Goal: Information Seeking & Learning: Check status

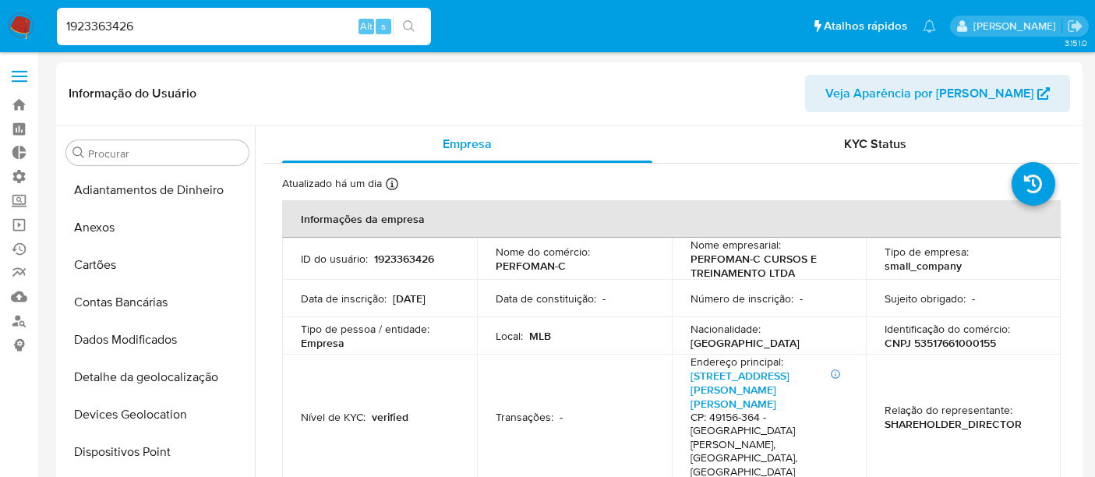
select select "10"
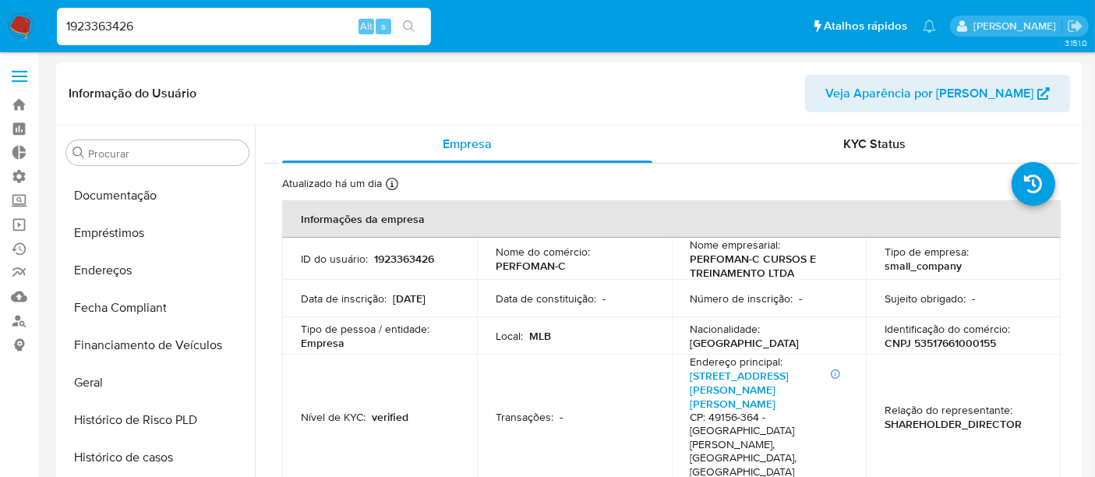
scroll to position [225, 0]
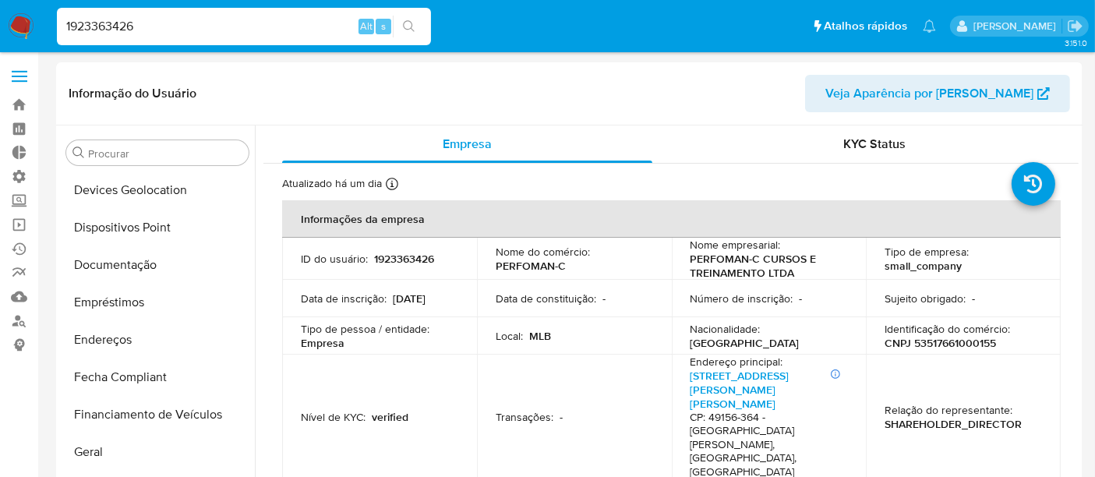
drag, startPoint x: 153, startPoint y: 25, endPoint x: 37, endPoint y: 30, distance: 115.5
click at [37, 30] on nav "Pausado Ver notificaciones 1923363426 Alt s Atalhos rápidos Presiona las siguie…" at bounding box center [547, 26] width 1095 height 52
paste input "728893575]"
click at [165, 28] on input "728893575]" at bounding box center [244, 26] width 374 height 20
type input "728893575"
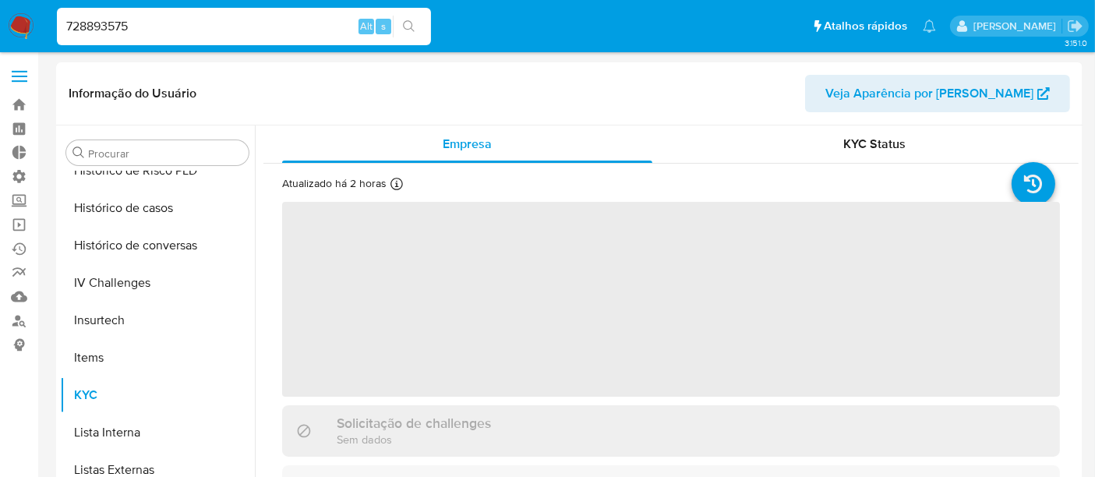
scroll to position [658, 0]
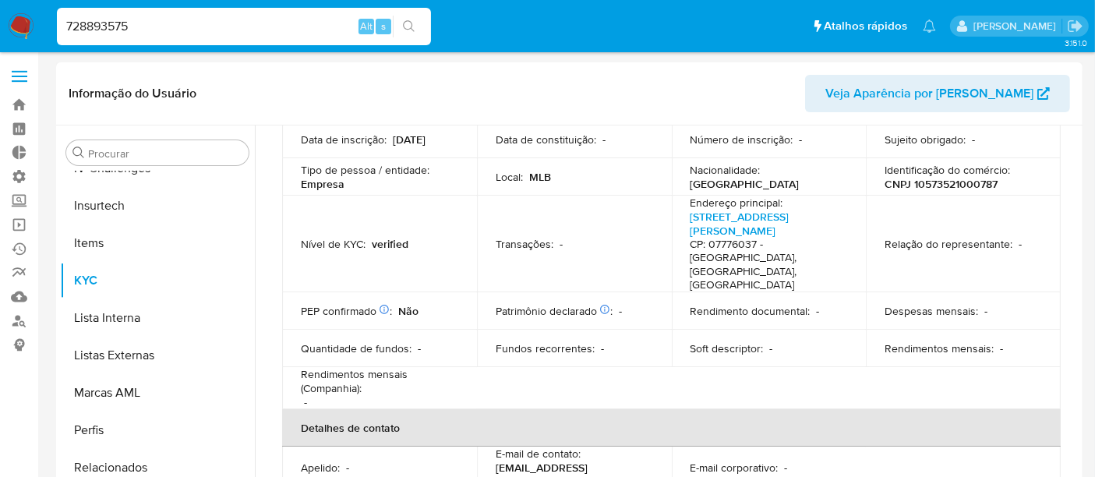
select select "10"
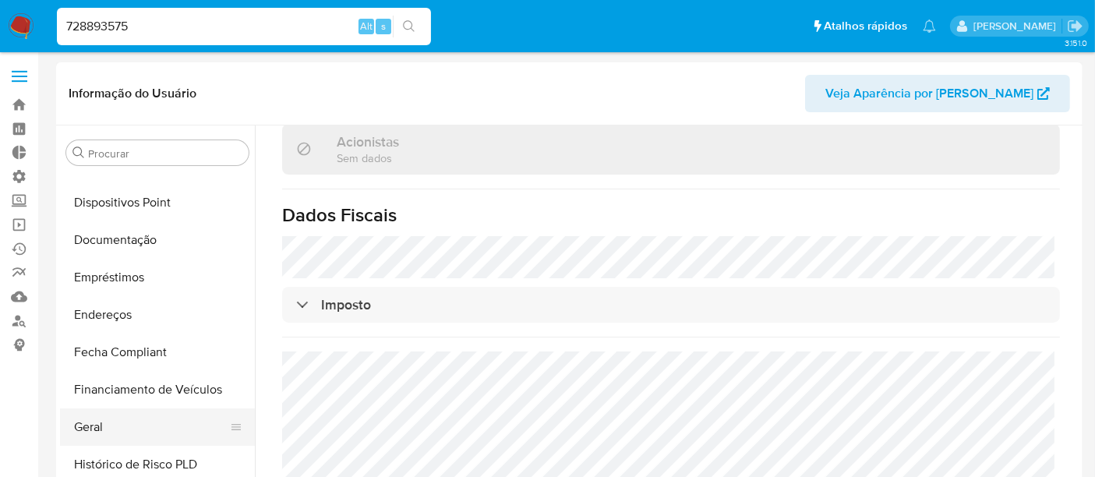
scroll to position [225, 0]
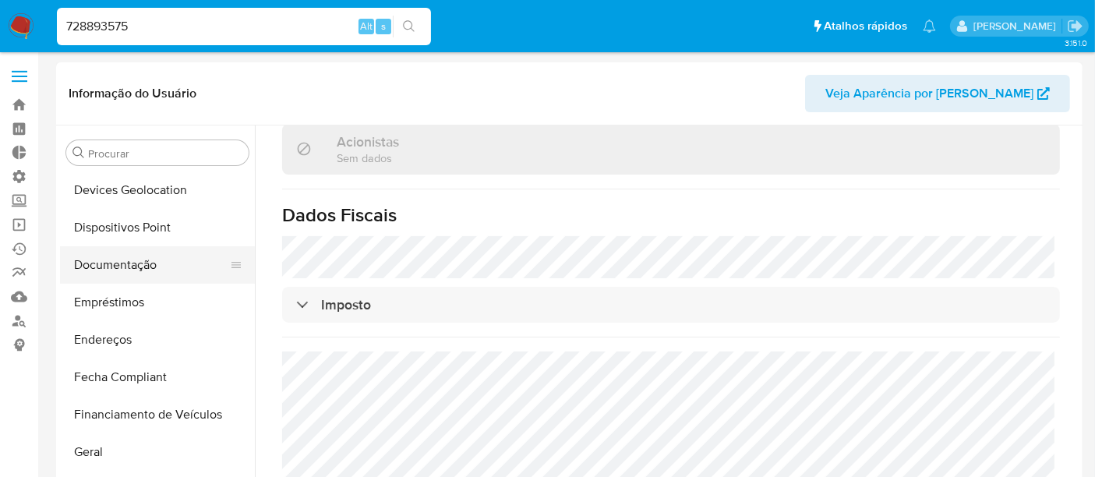
click at [125, 260] on button "Documentação" at bounding box center [151, 264] width 182 height 37
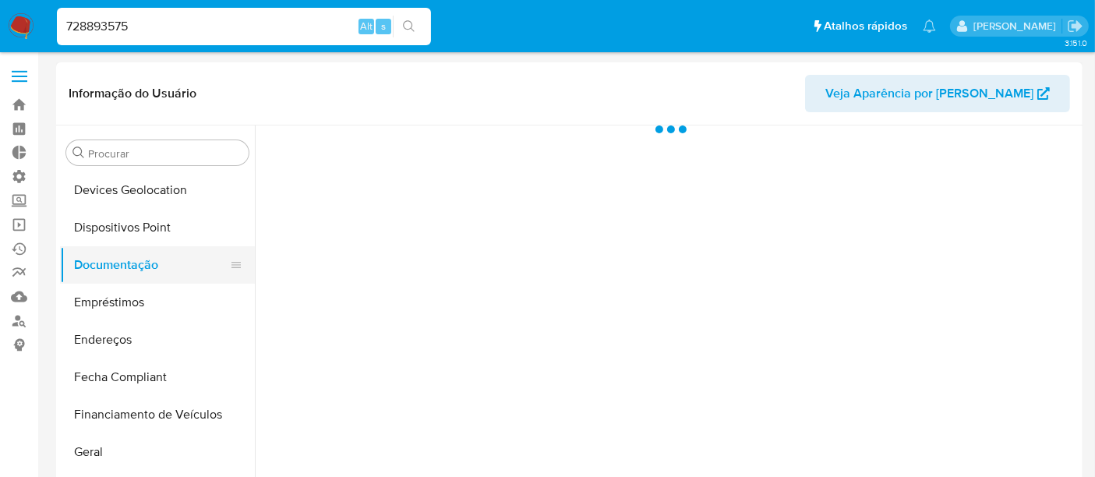
scroll to position [0, 0]
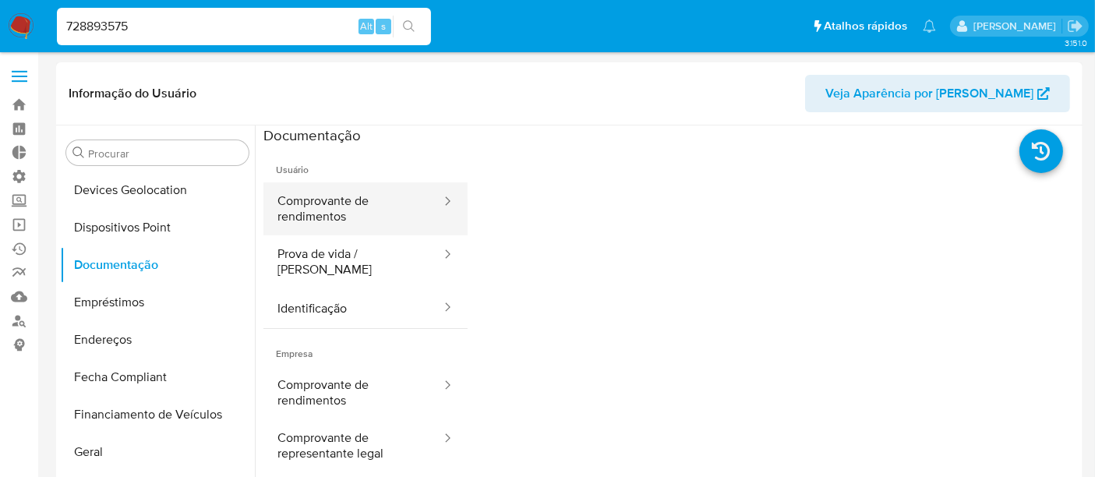
click at [347, 214] on button "Comprovante de rendimentos" at bounding box center [353, 208] width 179 height 53
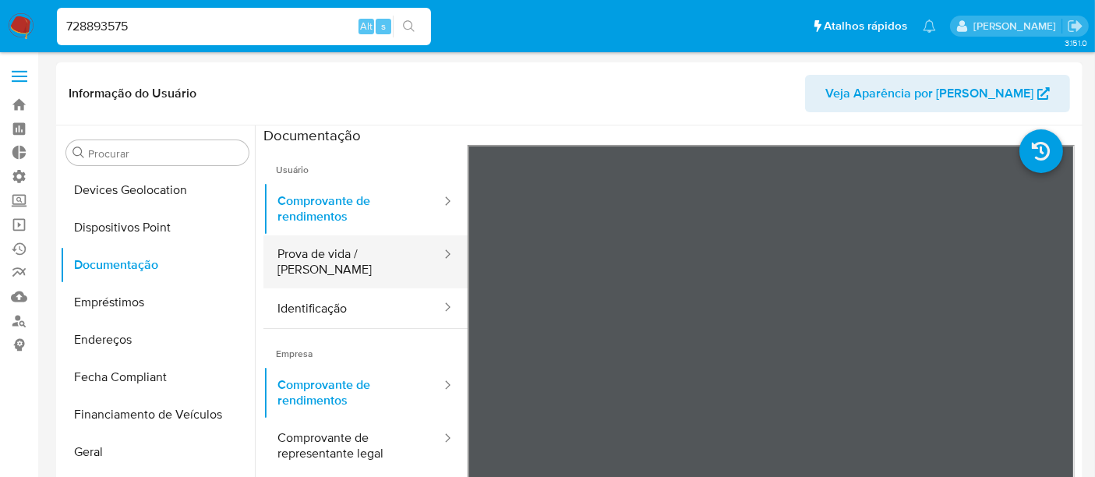
click at [334, 253] on button "Prova de vida / Selfie" at bounding box center [353, 261] width 179 height 53
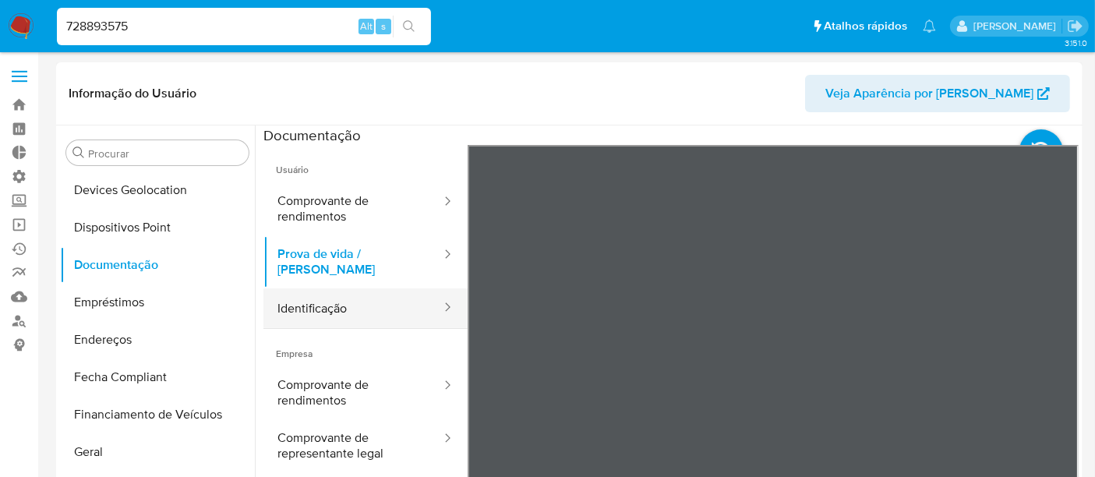
click at [326, 296] on button "Identificação" at bounding box center [353, 308] width 179 height 40
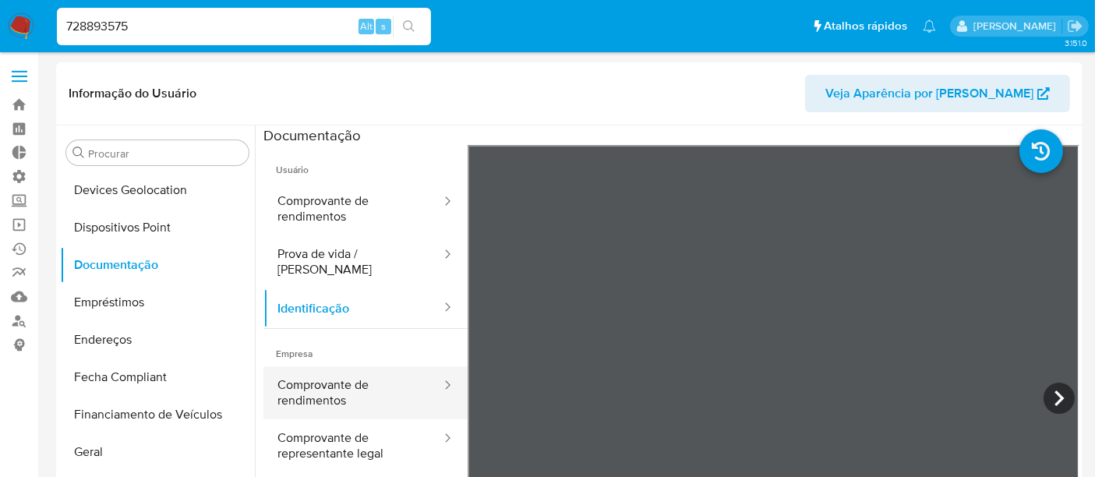
click at [320, 386] on button "Comprovante de rendimentos" at bounding box center [353, 392] width 179 height 53
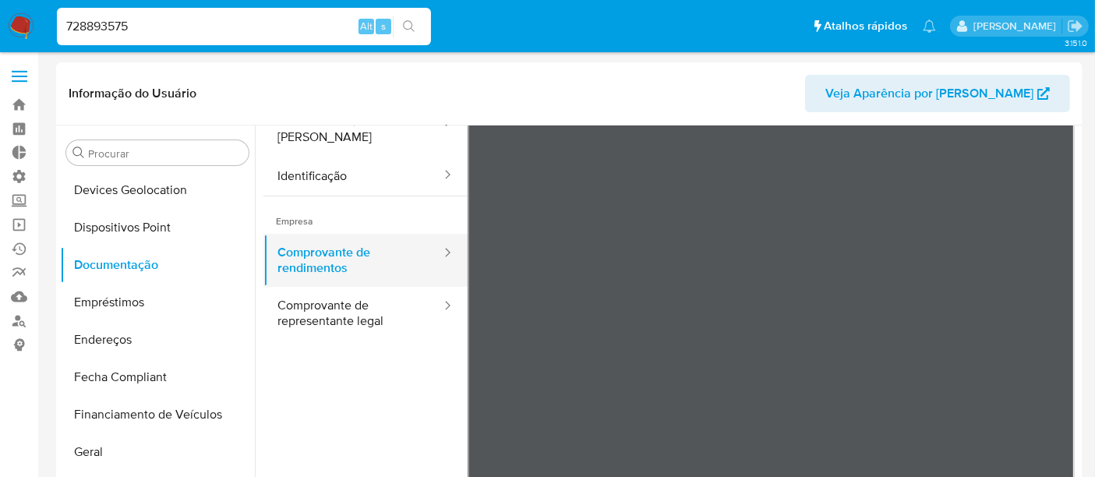
scroll to position [136, 0]
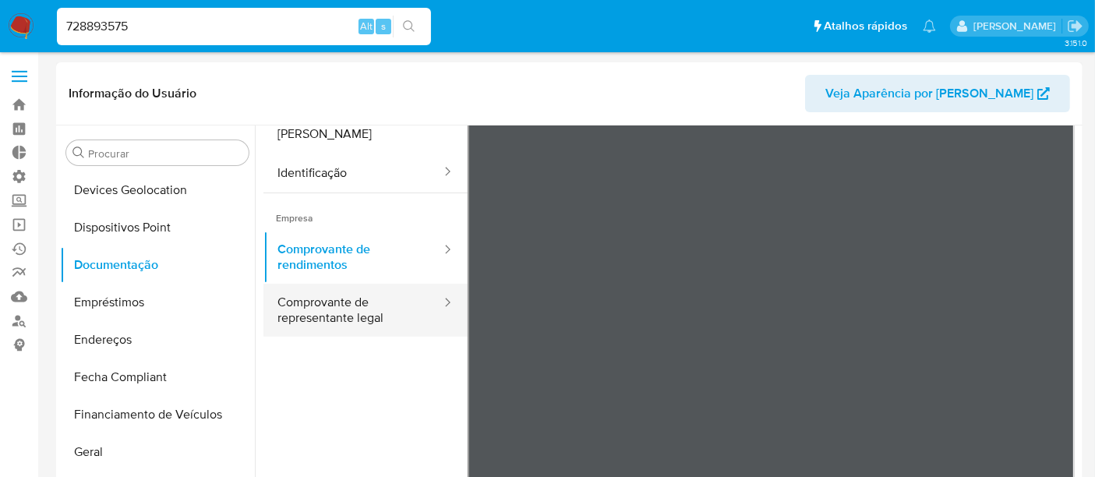
click at [332, 315] on button "Comprovante de representante legal" at bounding box center [353, 310] width 179 height 53
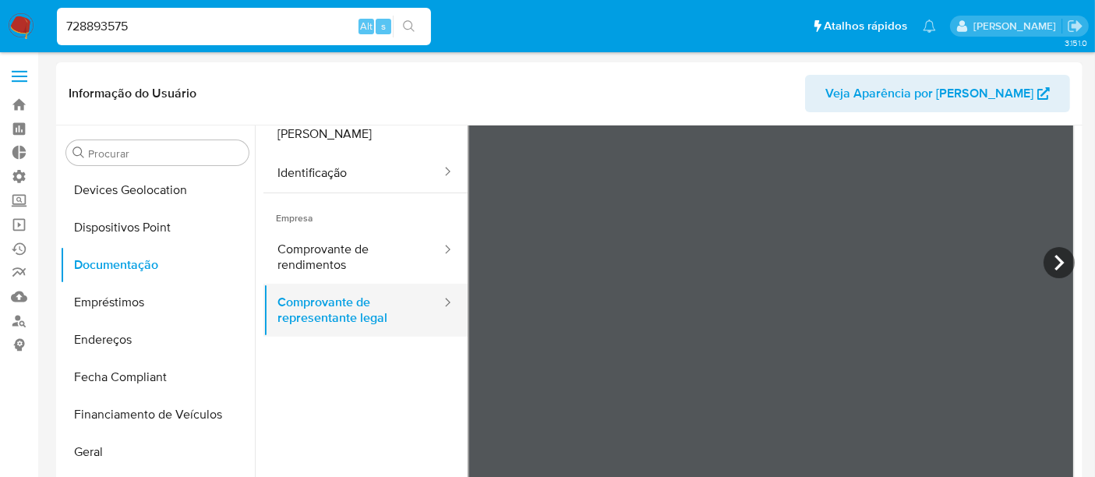
click at [349, 303] on button "Comprovante de representante legal" at bounding box center [353, 310] width 179 height 53
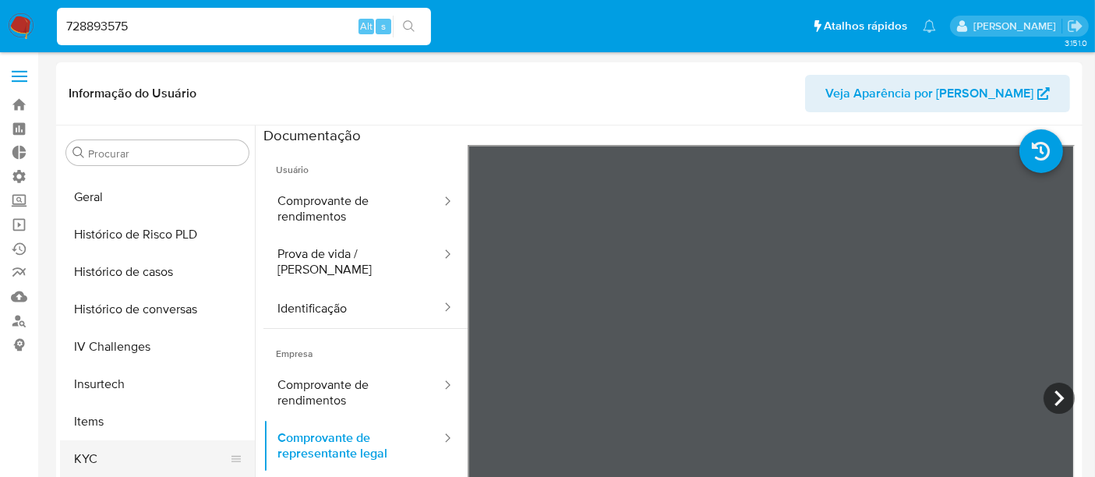
scroll to position [606, 0]
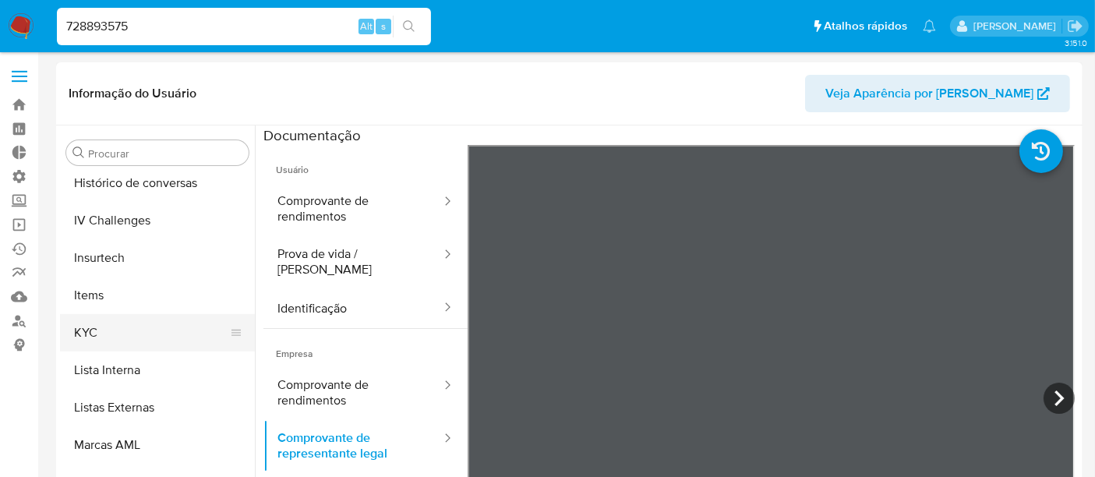
click at [108, 332] on button "KYC" at bounding box center [151, 332] width 182 height 37
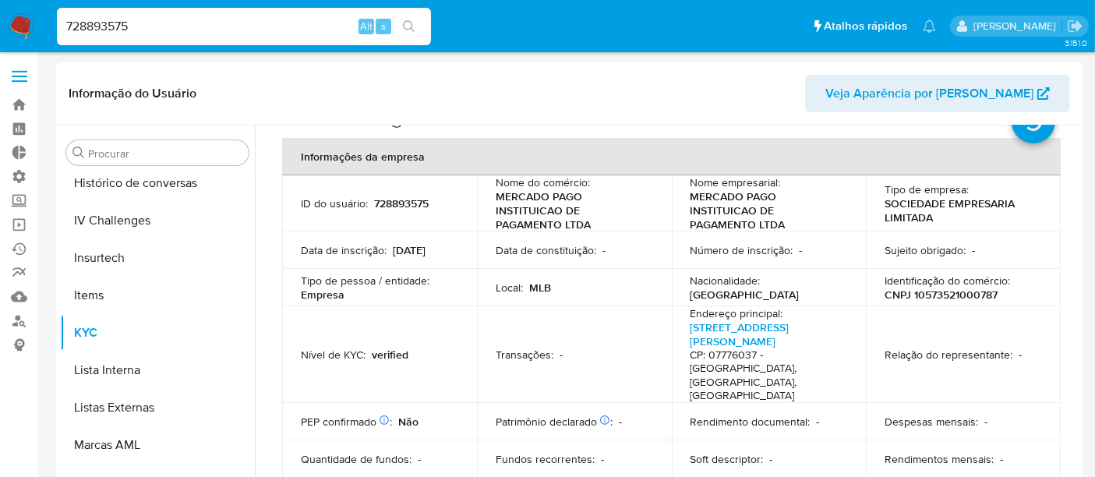
scroll to position [87, 0]
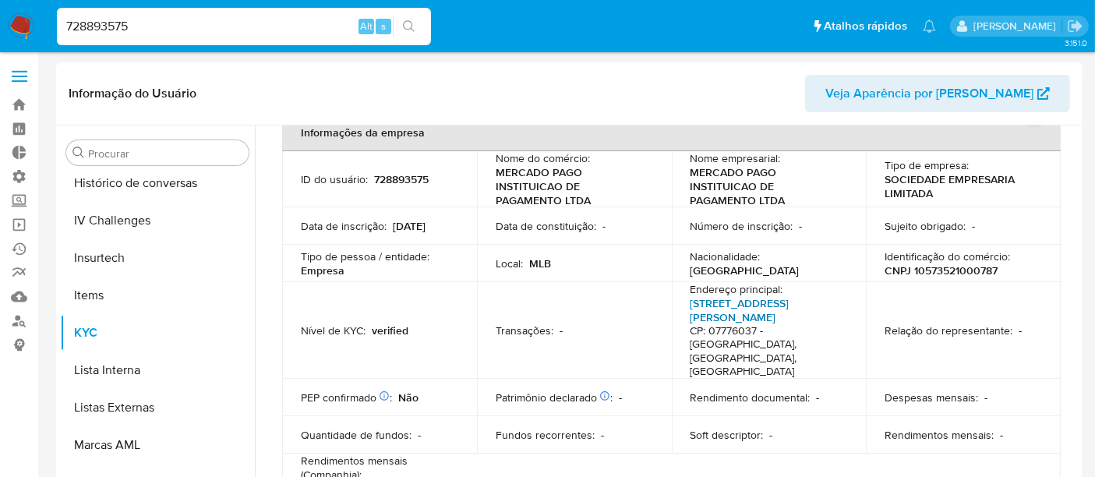
click at [762, 325] on link "Avenida Antonio Cândido Machado 3100, Empresarial Paineira (jordanésia)" at bounding box center [740, 311] width 99 height 30
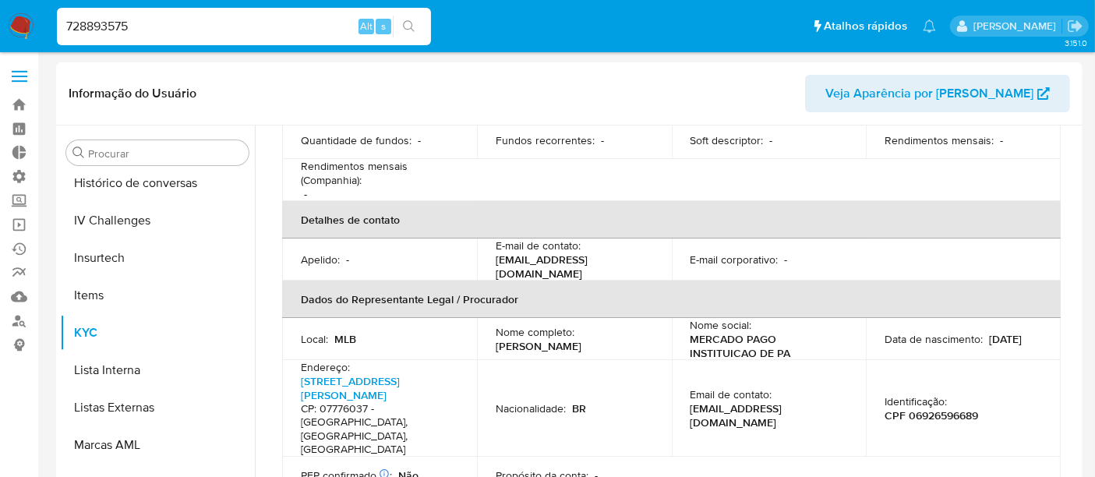
scroll to position [346, 0]
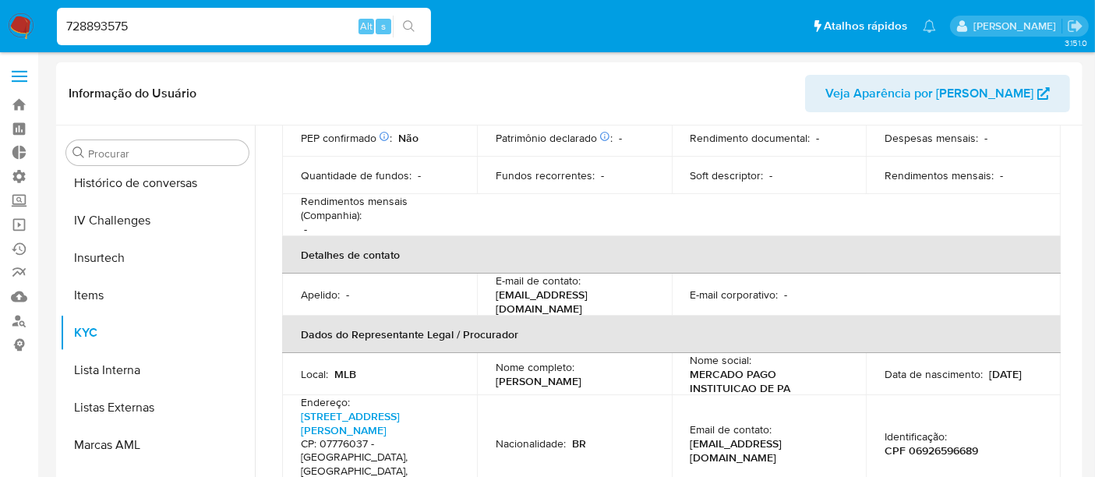
drag, startPoint x: 495, startPoint y: 363, endPoint x: 618, endPoint y: 357, distance: 123.3
click at [618, 360] on div "Nome completo : Danilo Monteiro Ferreira" at bounding box center [574, 374] width 157 height 28
copy p "Danilo Monteiro Ferreira"
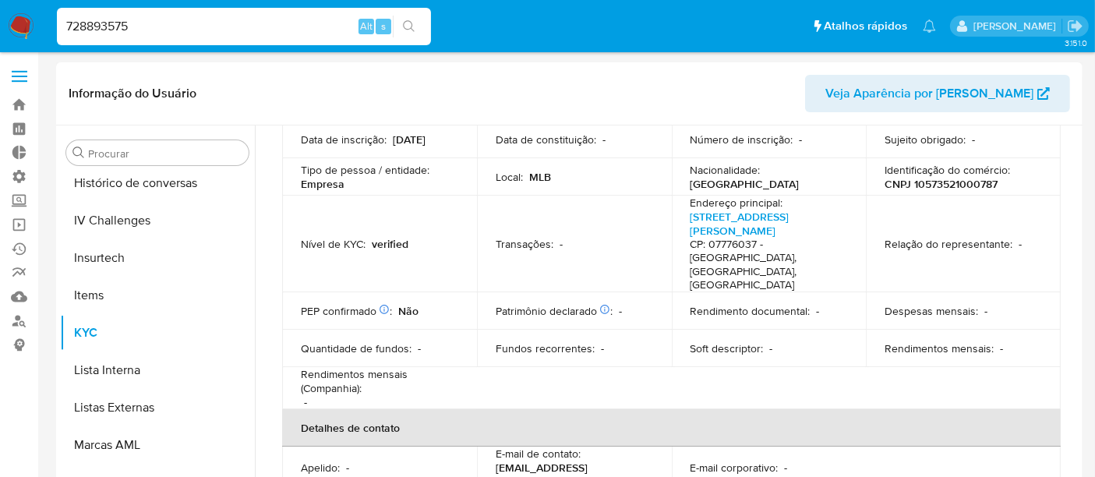
scroll to position [87, 0]
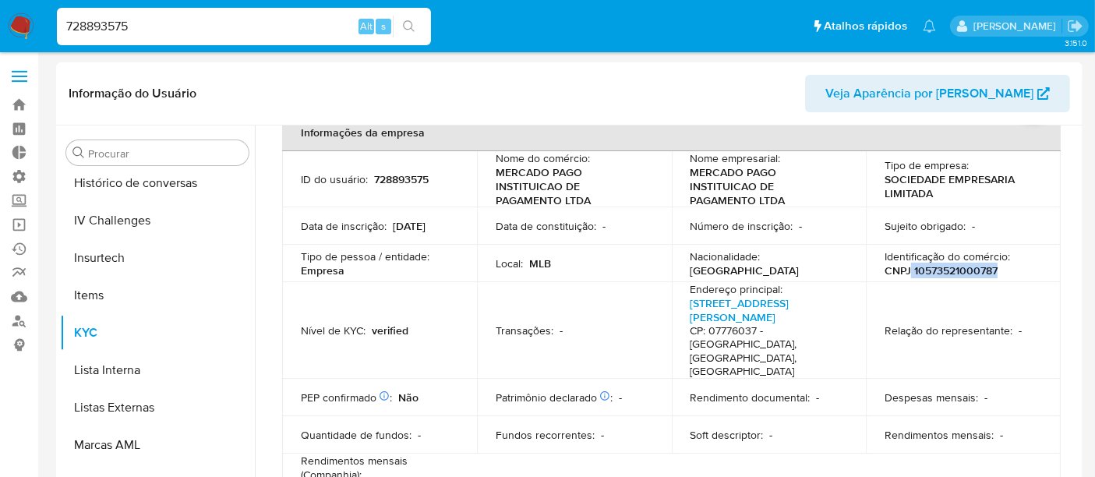
drag, startPoint x: 922, startPoint y: 270, endPoint x: 996, endPoint y: 276, distance: 75.1
click at [996, 276] on div "Identificação do comércio : CNPJ 10573521000787" at bounding box center [963, 264] width 157 height 28
copy p "10573521000787"
drag, startPoint x: 133, startPoint y: 27, endPoint x: 4, endPoint y: 30, distance: 129.5
click at [4, 30] on nav "Pausado Ver notificaciones 728893575 Alt s Atalhos rápidos Presiona las siguien…" at bounding box center [547, 26] width 1095 height 52
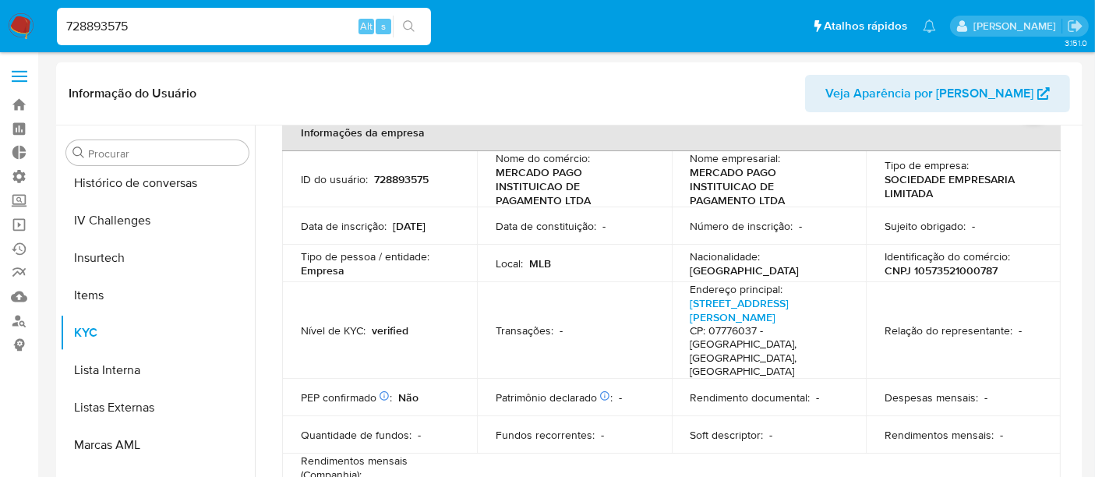
paste input "137058253"
type input "137058253"
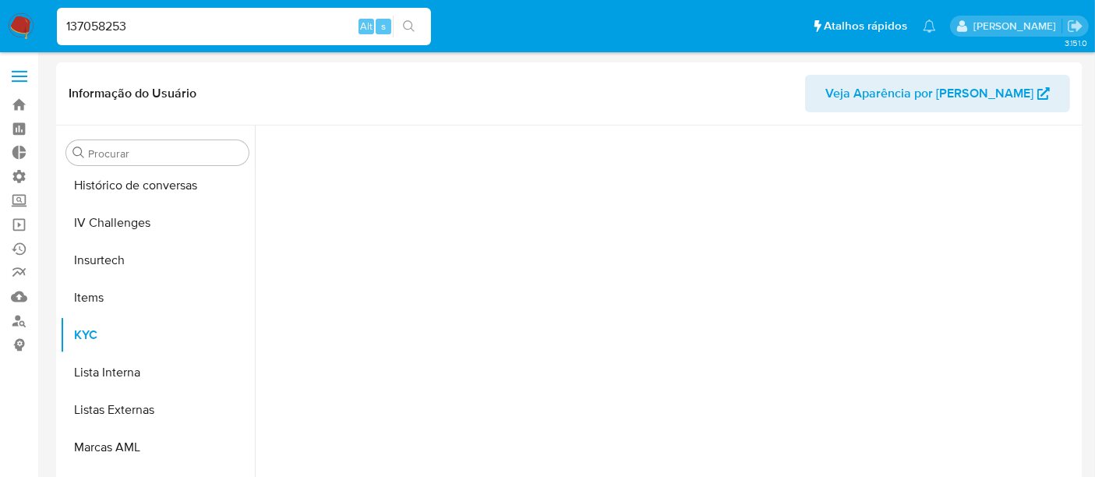
scroll to position [658, 0]
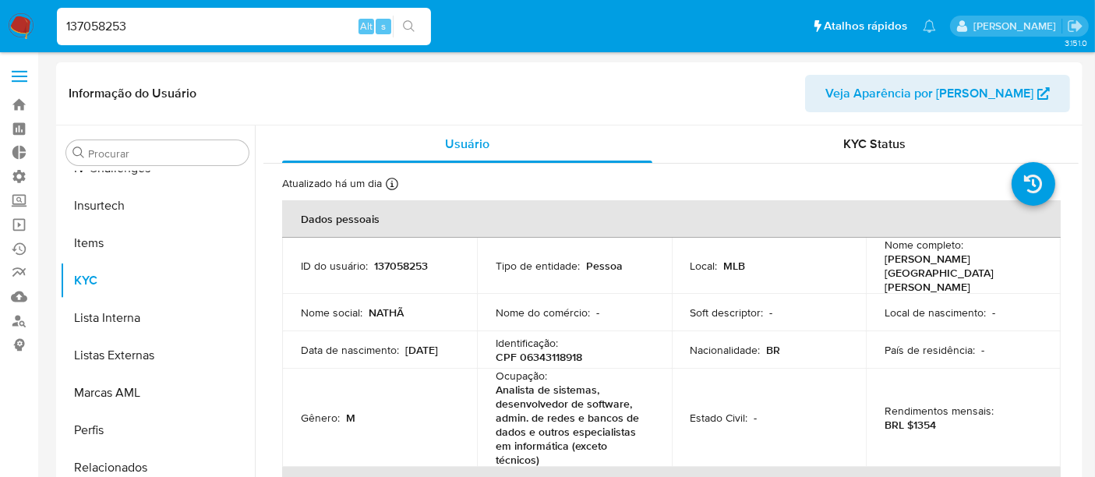
select select "10"
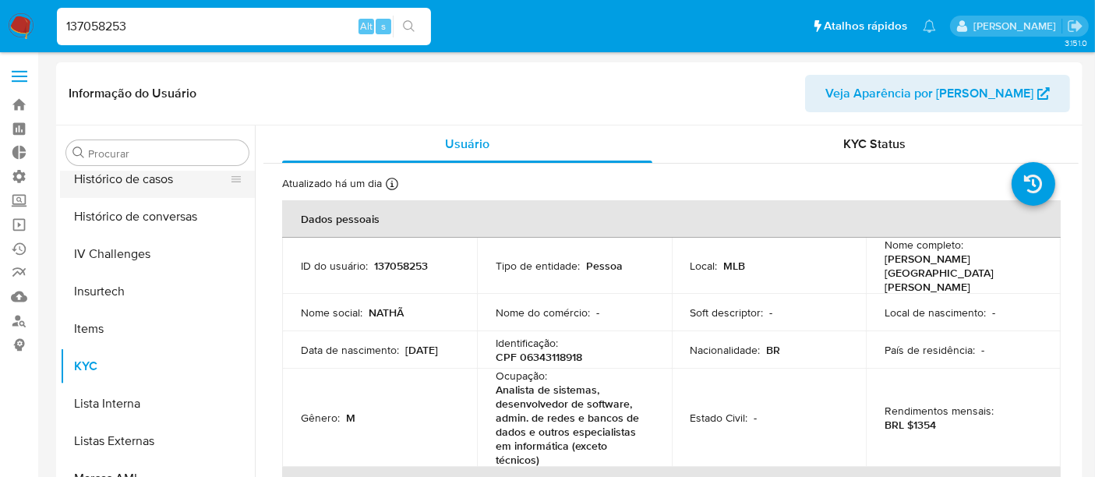
scroll to position [398, 0]
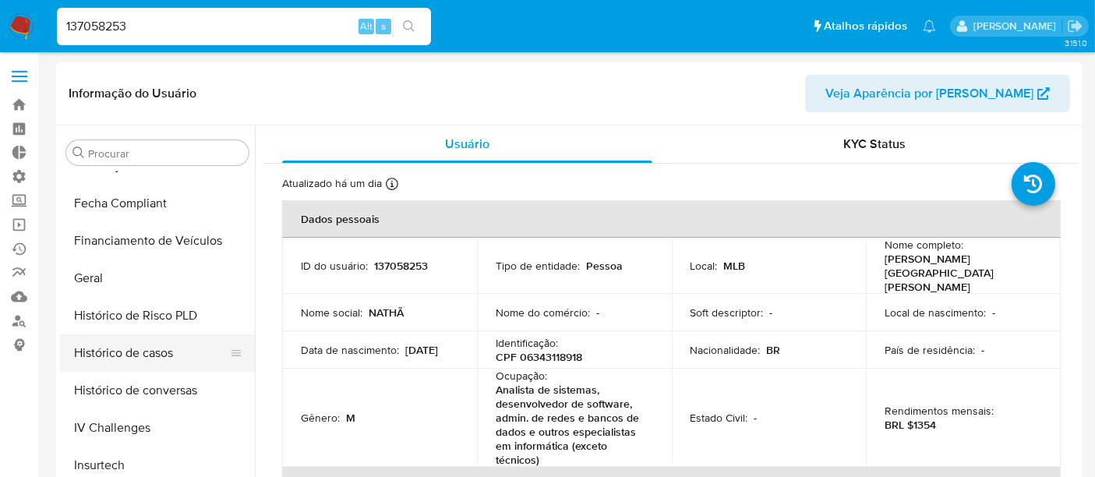
click at [145, 351] on button "Histórico de casos" at bounding box center [151, 352] width 182 height 37
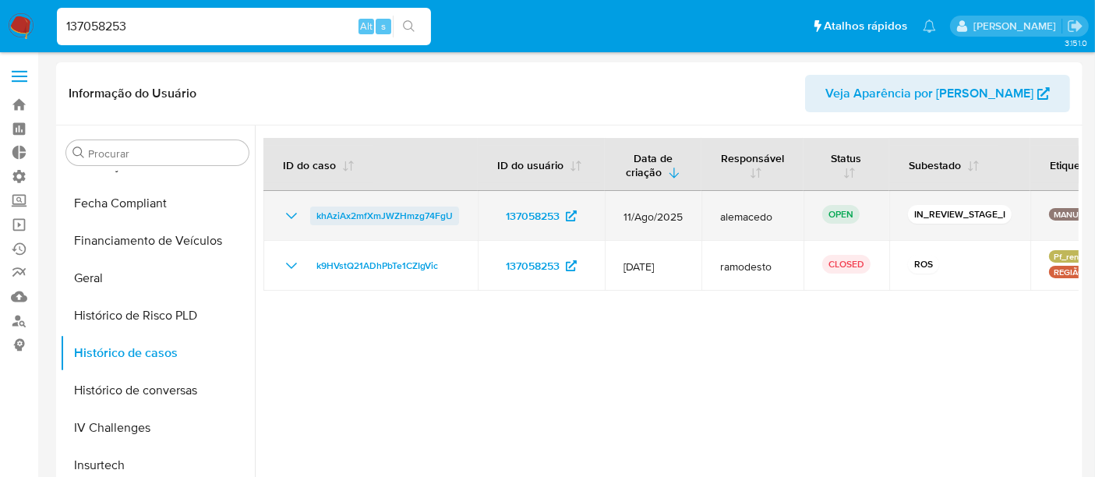
click at [383, 214] on span "khAziAx2mfXmJWZHmzg74FgU" at bounding box center [385, 216] width 136 height 19
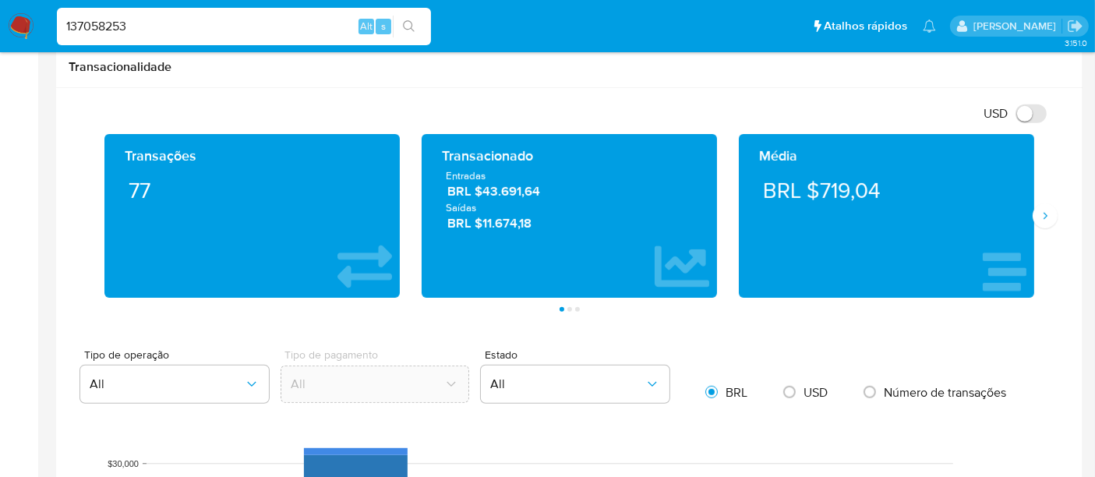
scroll to position [780, 0]
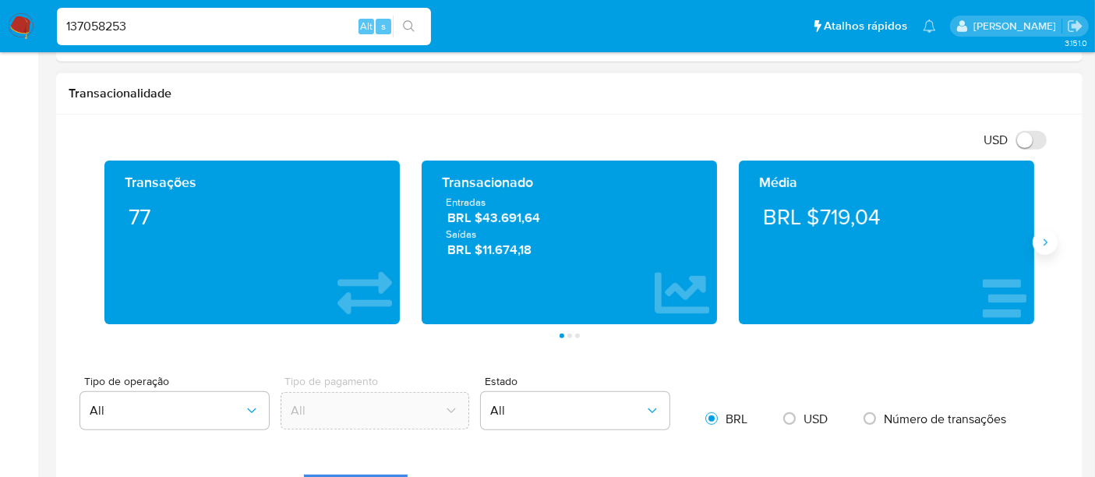
click at [1051, 242] on icon "Siguiente" at bounding box center [1045, 242] width 12 height 12
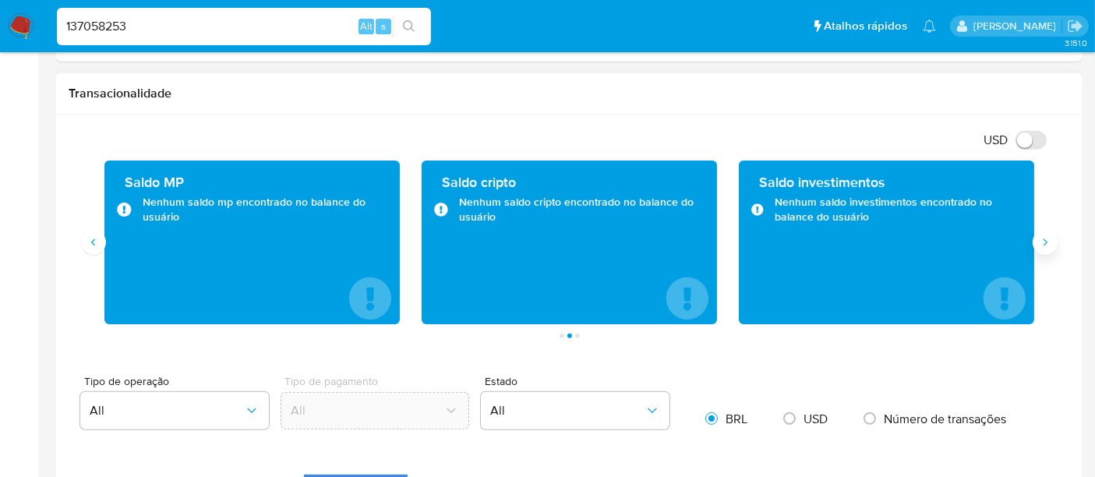
click at [1051, 242] on icon "Siguiente" at bounding box center [1045, 242] width 12 height 12
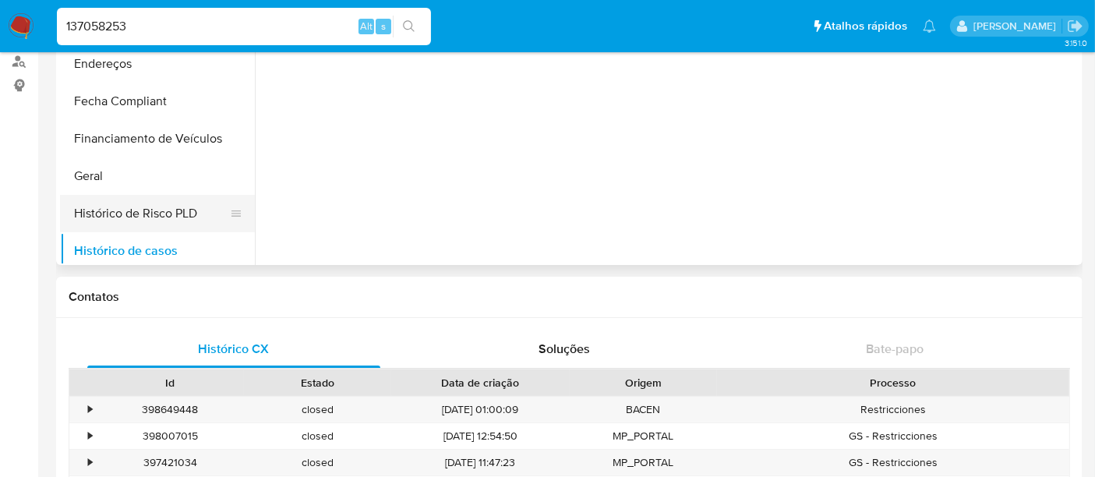
scroll to position [225, 0]
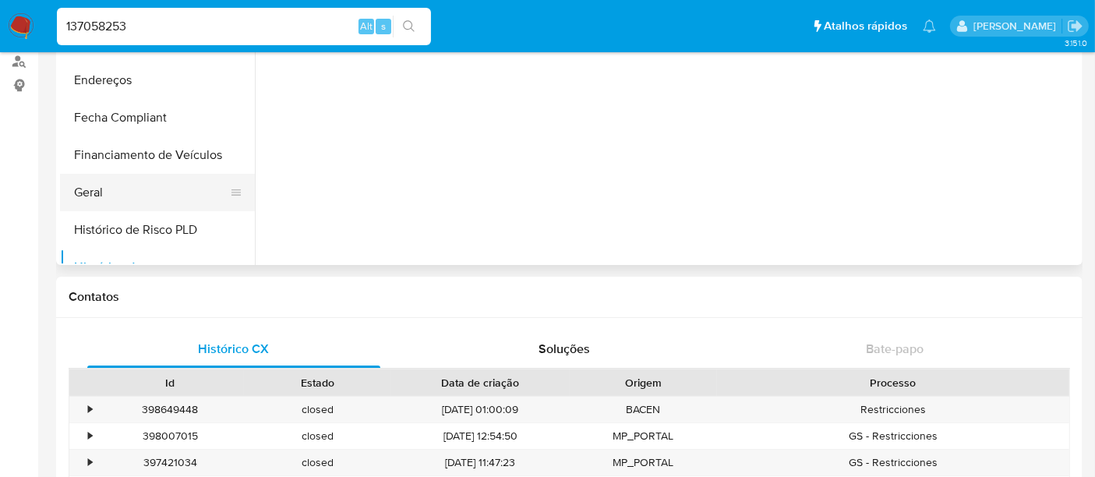
click at [94, 200] on button "Geral" at bounding box center [151, 192] width 182 height 37
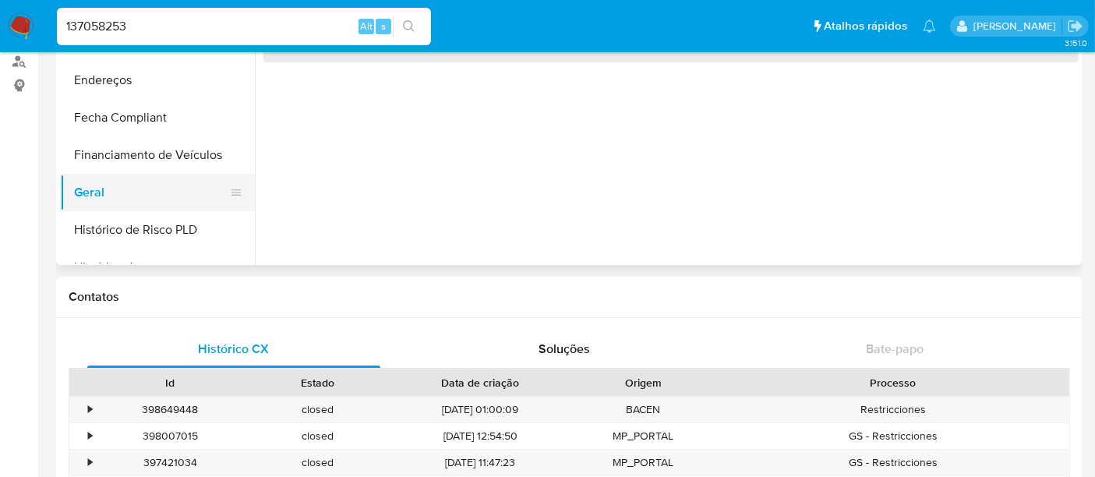
click at [94, 200] on button "Geral" at bounding box center [151, 192] width 182 height 37
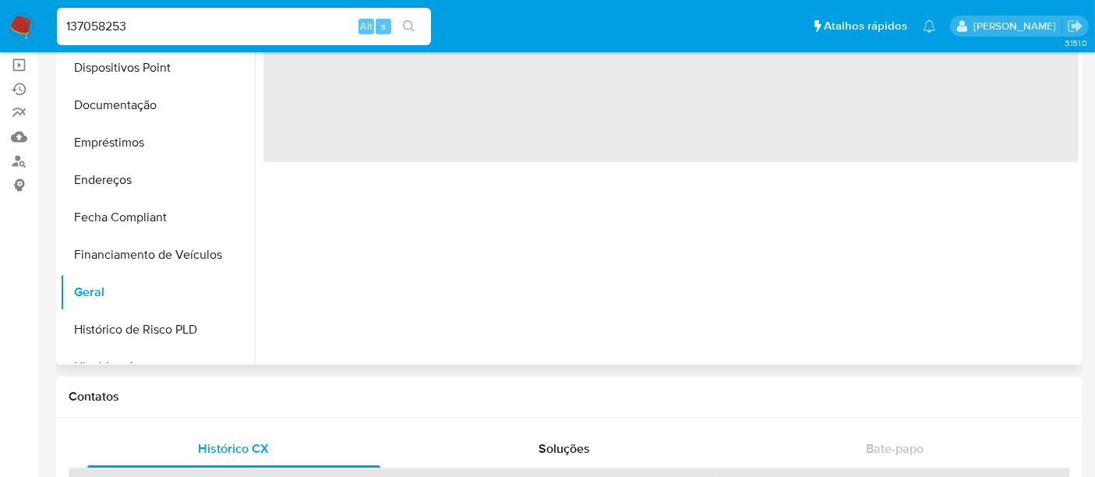
scroll to position [87, 0]
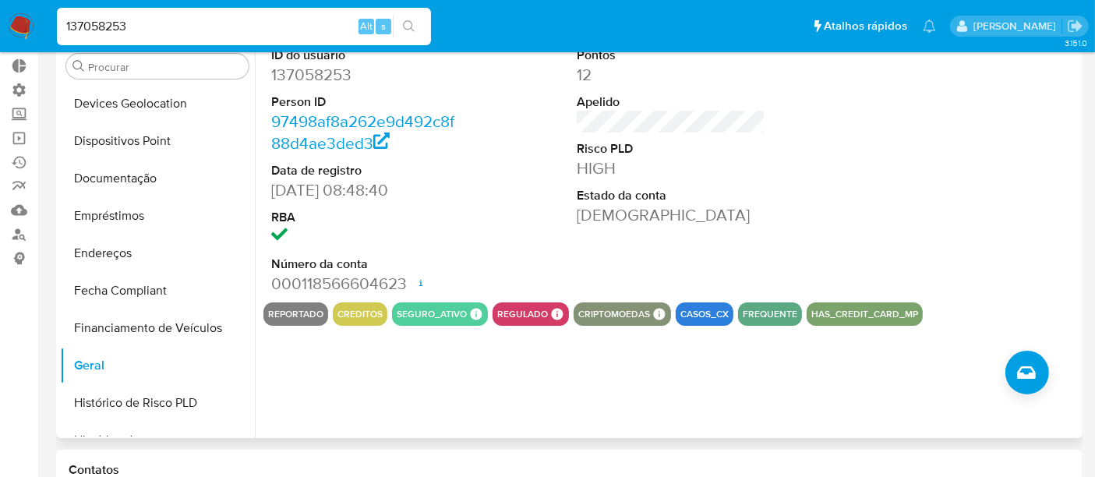
drag, startPoint x: 148, startPoint y: 26, endPoint x: 11, endPoint y: 23, distance: 137.2
click at [11, 23] on nav "Pausado Ver notificaciones 137058253 Alt s Atalhos rápidos Presiona las siguien…" at bounding box center [547, 26] width 1095 height 52
paste input "728893575"
type input "728893575"
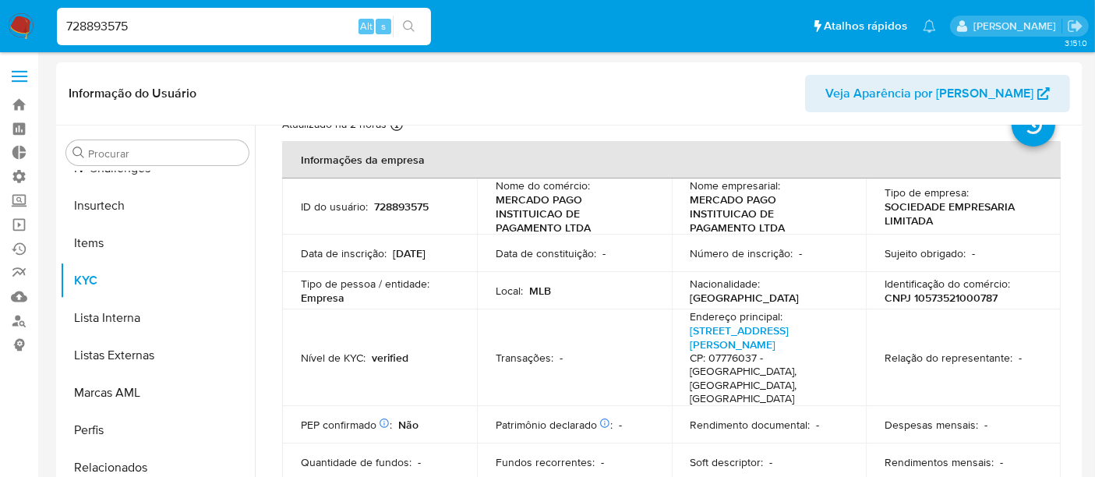
scroll to position [87, 0]
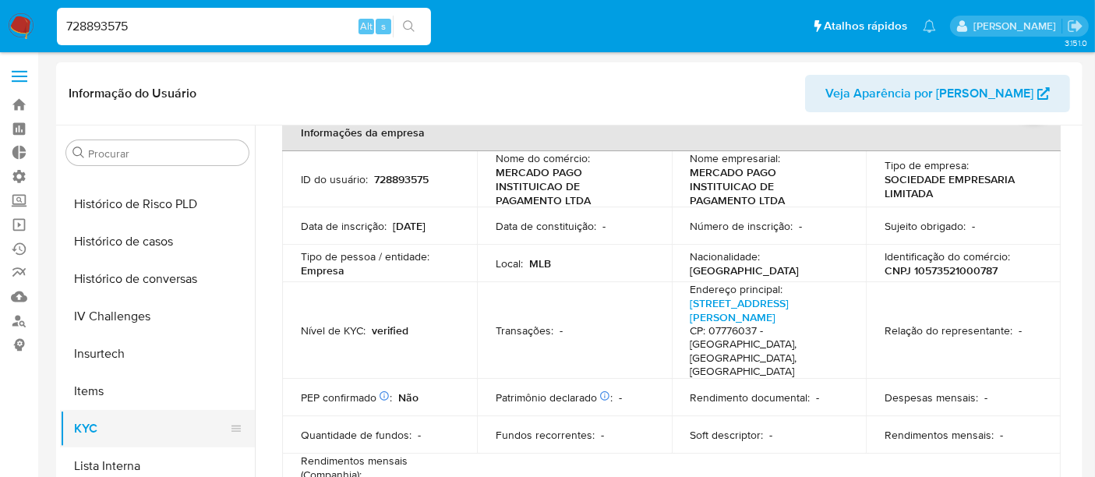
select select "10"
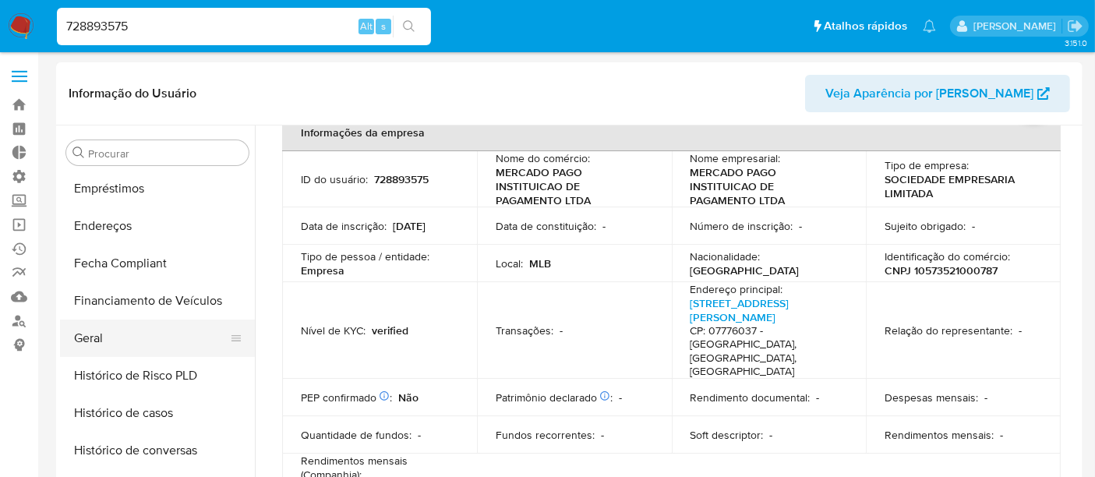
scroll to position [312, 0]
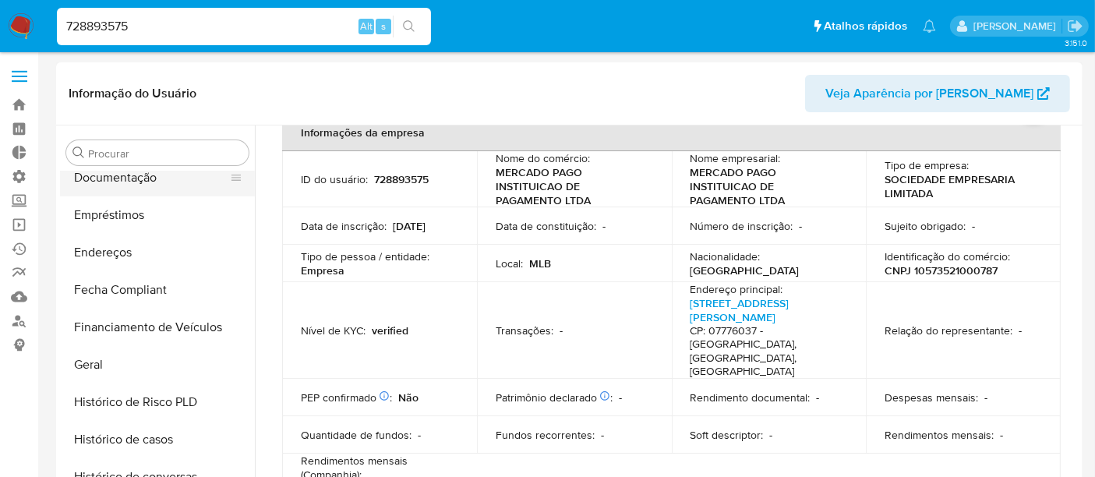
click at [123, 173] on button "Documentação" at bounding box center [151, 177] width 182 height 37
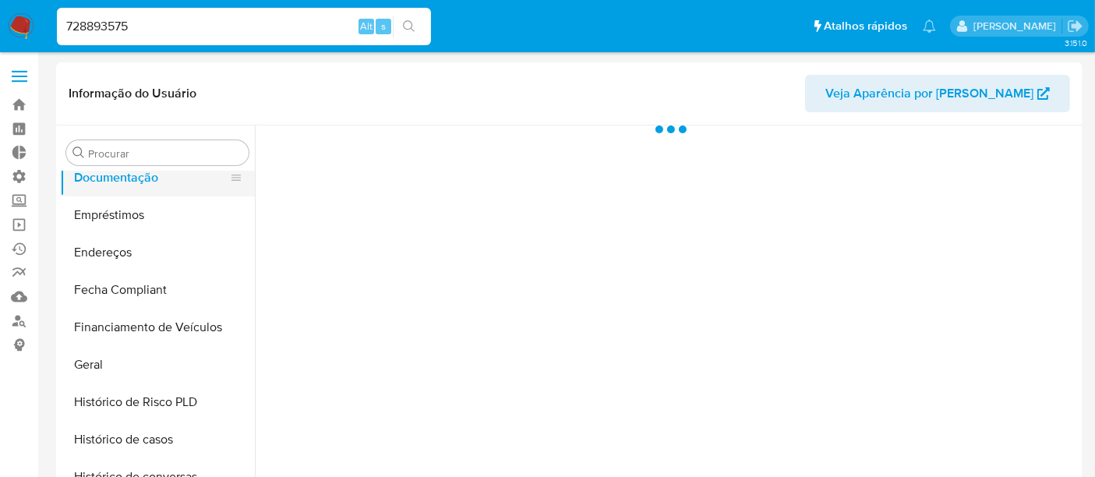
scroll to position [0, 0]
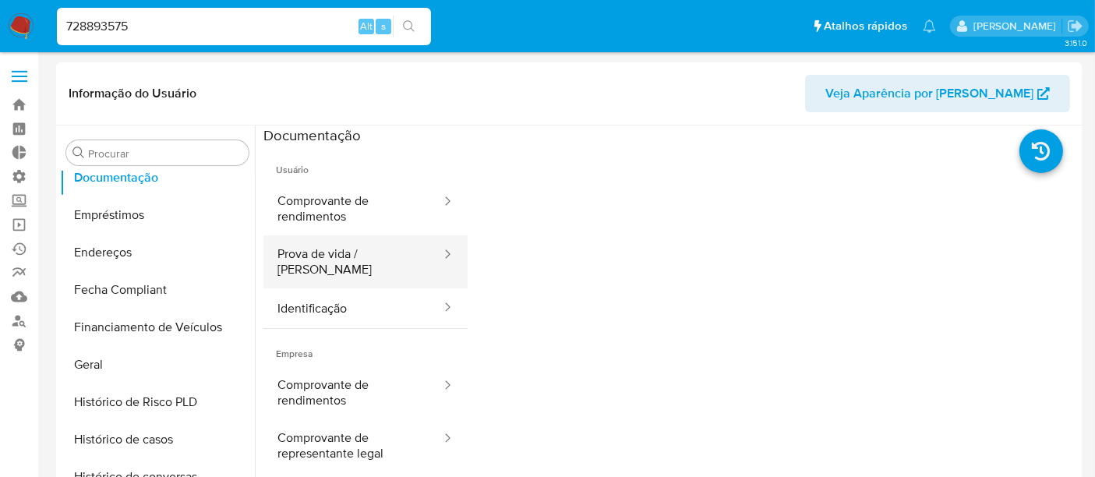
click at [389, 257] on button "Prova de vida / Selfie" at bounding box center [353, 261] width 179 height 53
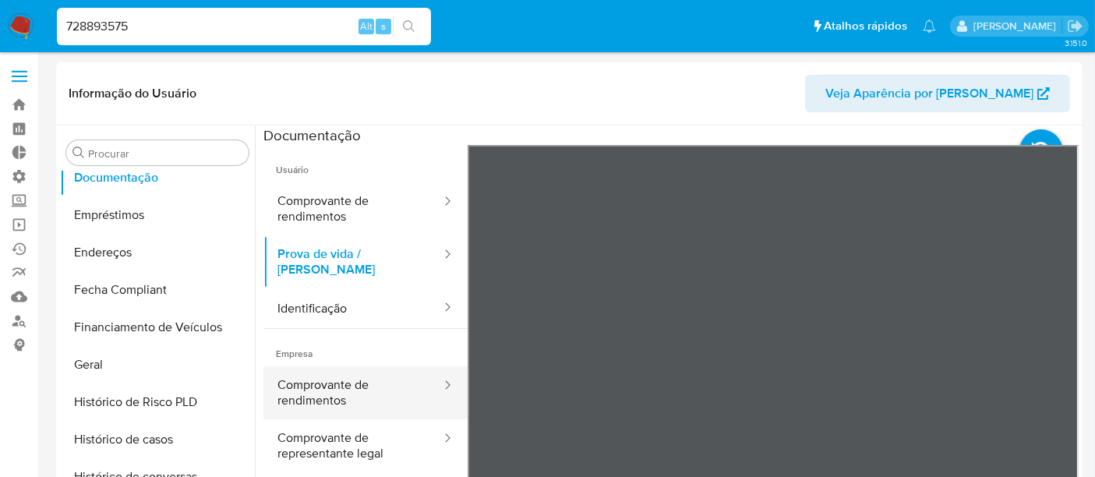
click at [344, 370] on button "Comprovante de rendimentos" at bounding box center [353, 392] width 179 height 53
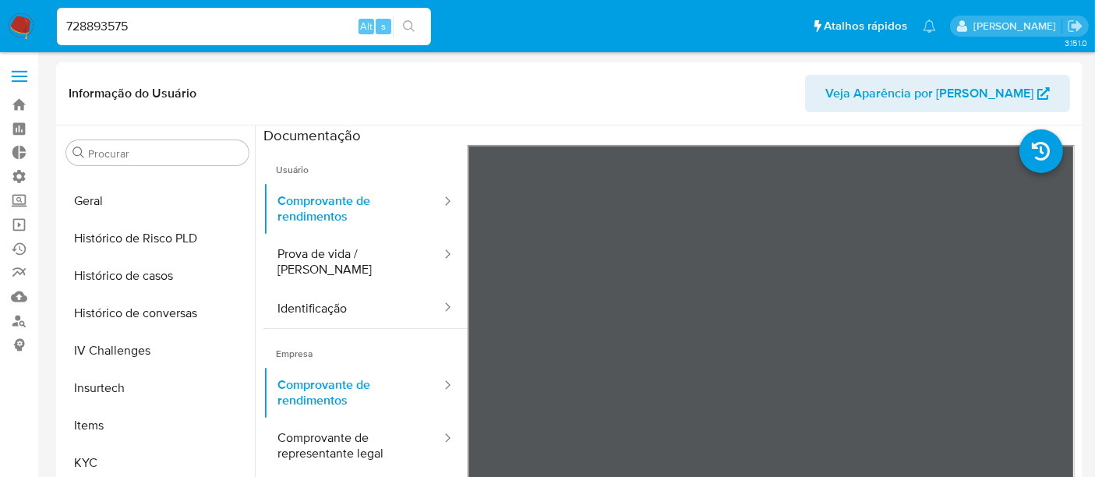
scroll to position [572, 0]
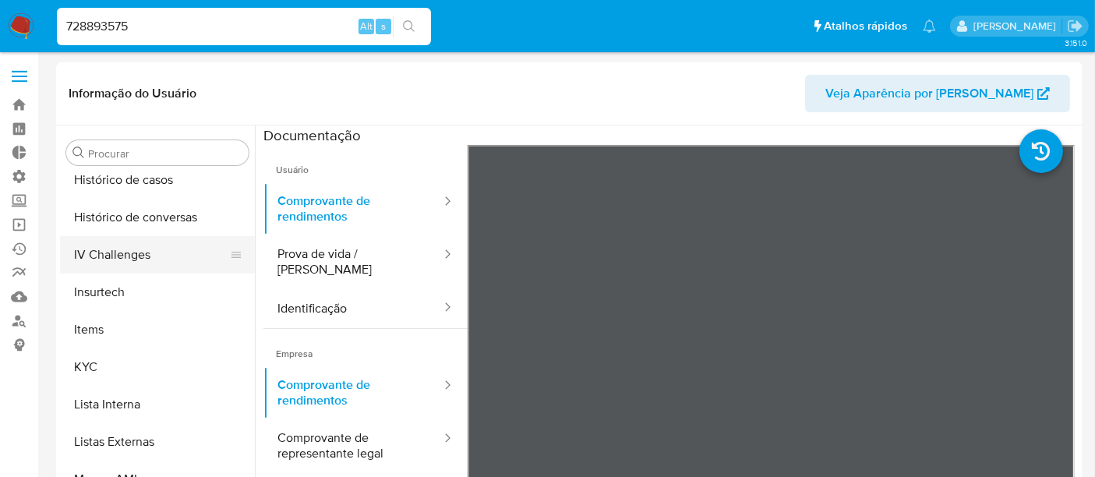
click at [126, 249] on button "IV Challenges" at bounding box center [151, 254] width 182 height 37
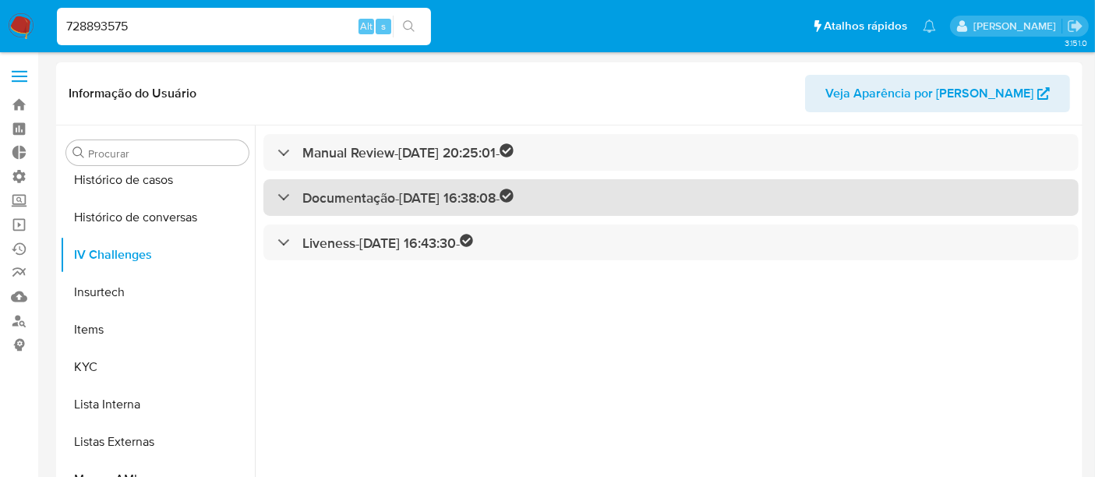
click at [278, 196] on div at bounding box center [278, 196] width 0 height 0
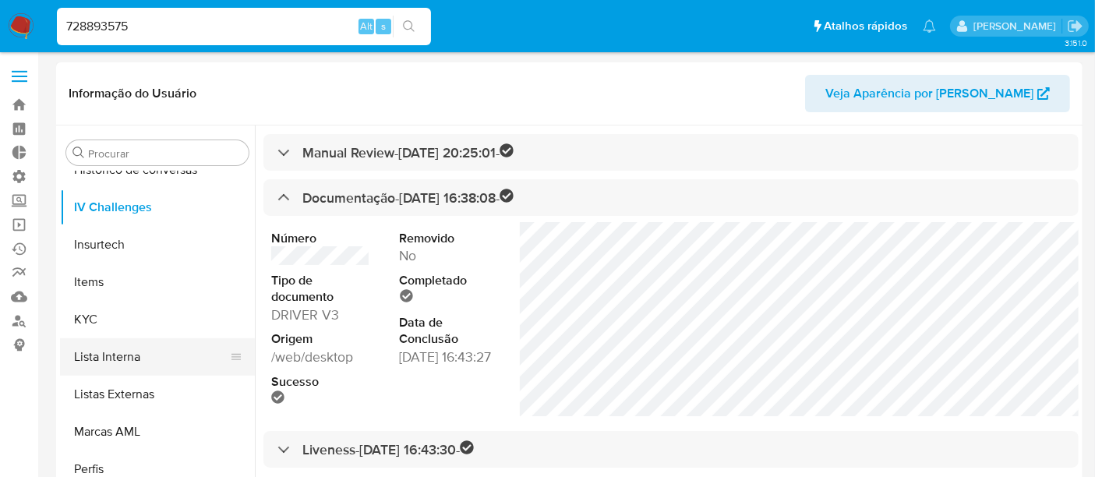
scroll to position [658, 0]
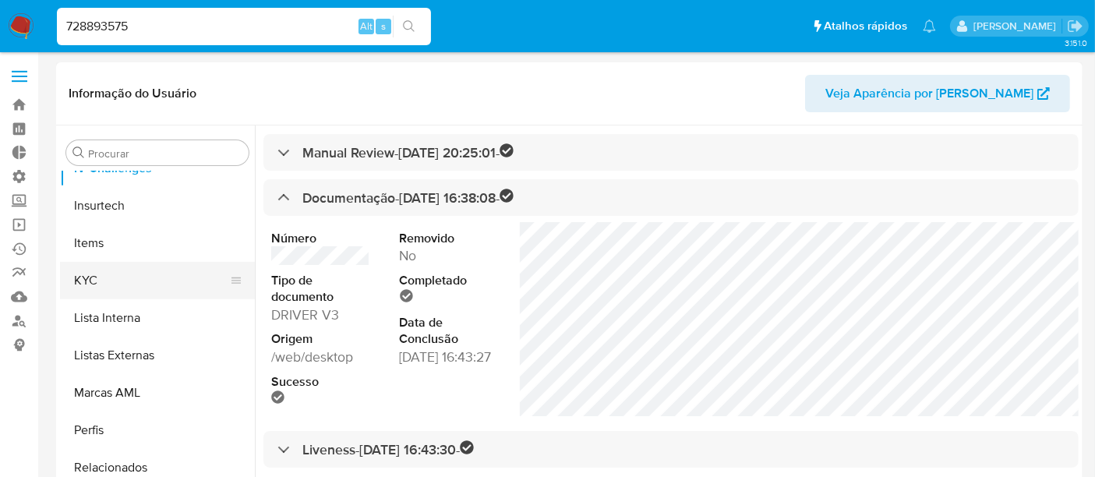
click at [115, 287] on button "KYC" at bounding box center [151, 280] width 182 height 37
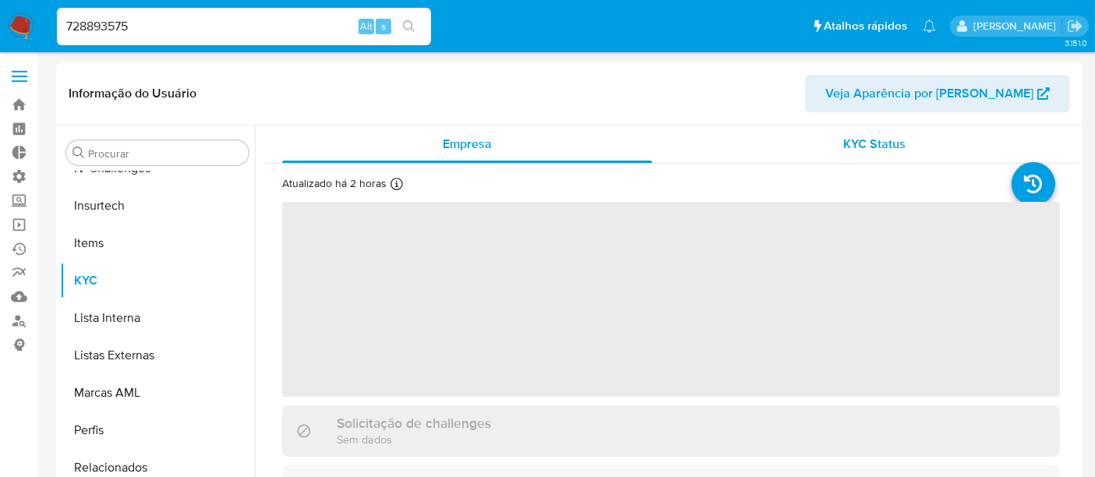
click at [877, 146] on span "KYC Status" at bounding box center [875, 144] width 62 height 18
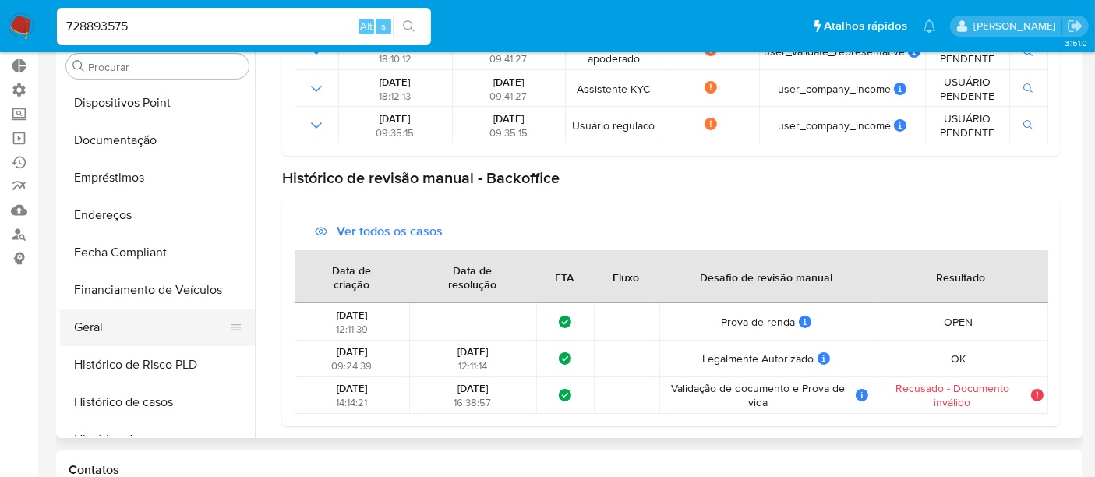
scroll to position [225, 0]
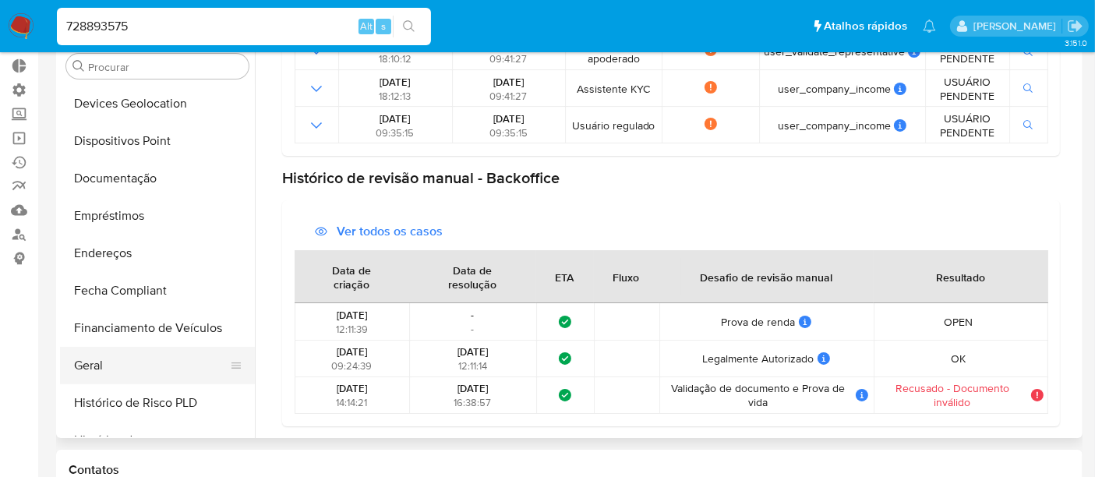
click at [118, 363] on button "Geral" at bounding box center [151, 365] width 182 height 37
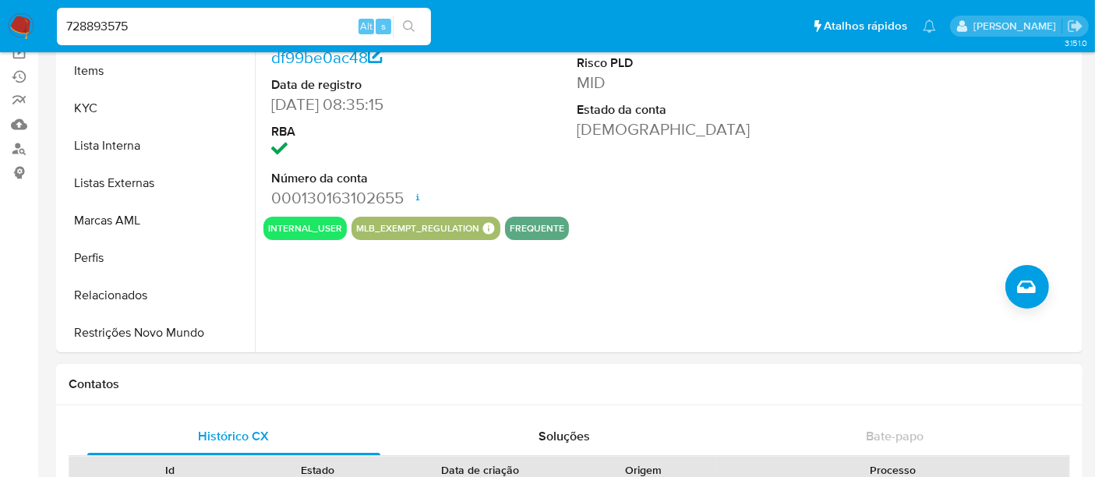
scroll to position [173, 0]
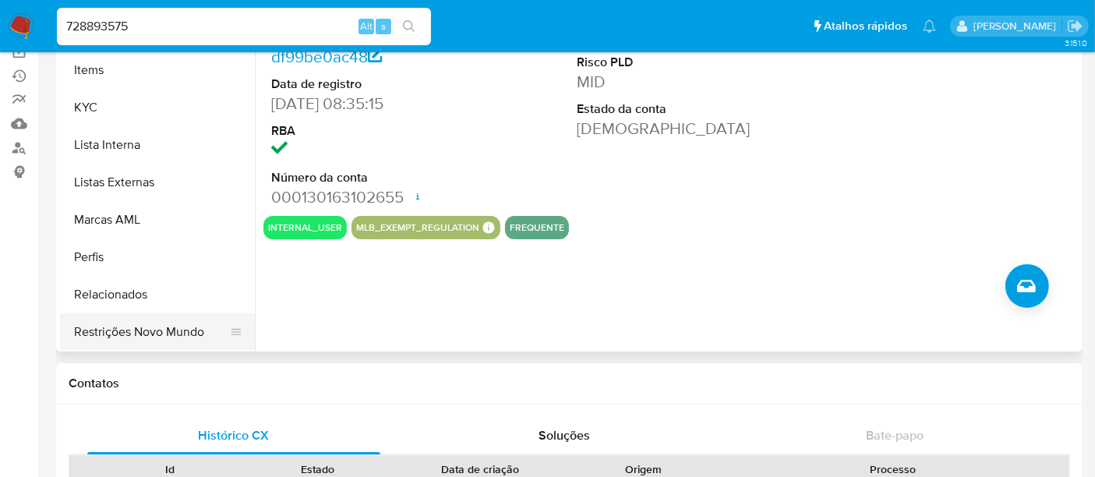
click at [156, 334] on button "Restrições Novo Mundo" at bounding box center [151, 331] width 182 height 37
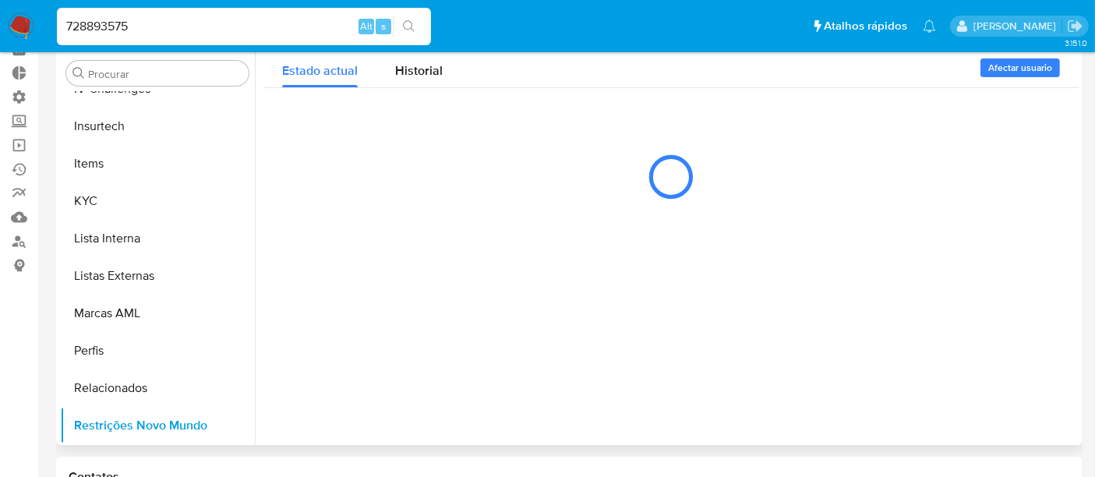
scroll to position [0, 0]
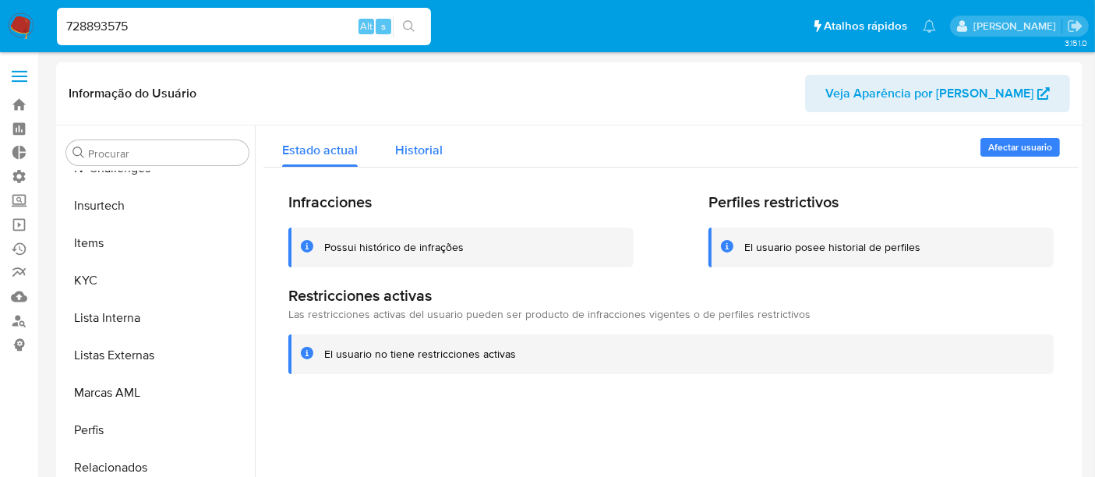
click at [437, 141] on span "Historial" at bounding box center [419, 150] width 48 height 18
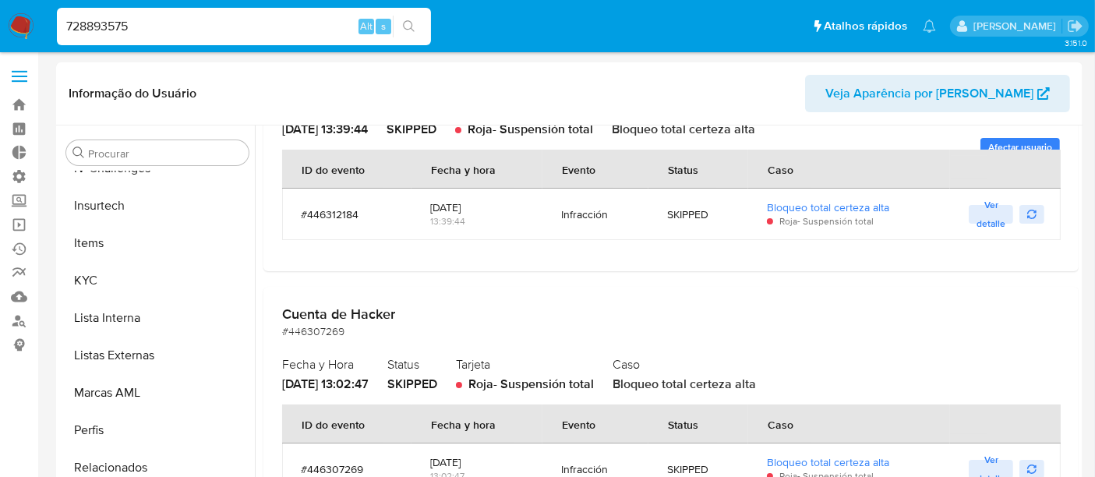
click at [0, 26] on nav "Pausado Ver notificaciones 728893575 Alt s Atalhos rápidos Presiona las siguien…" at bounding box center [547, 26] width 1095 height 52
paste input "1377604111"
type input "1377604111"
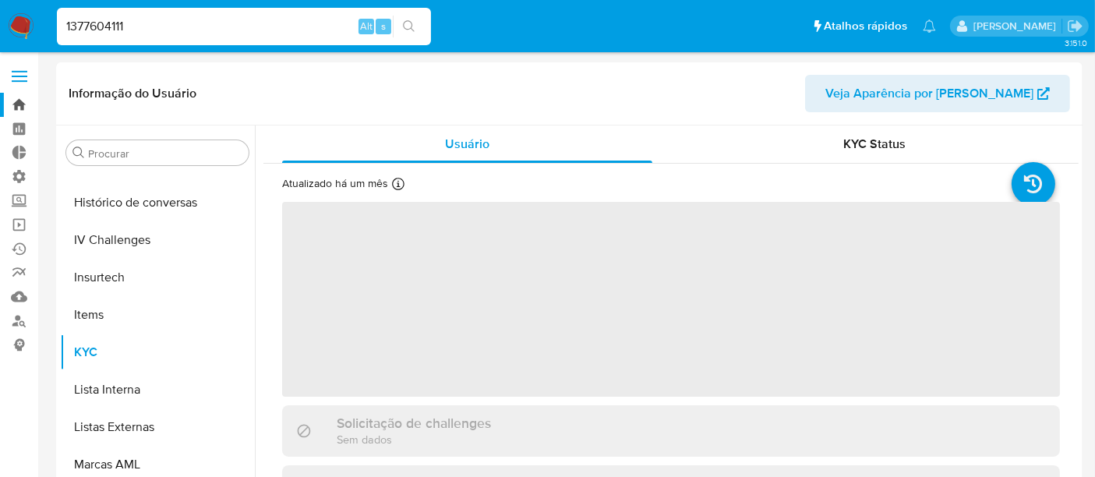
scroll to position [658, 0]
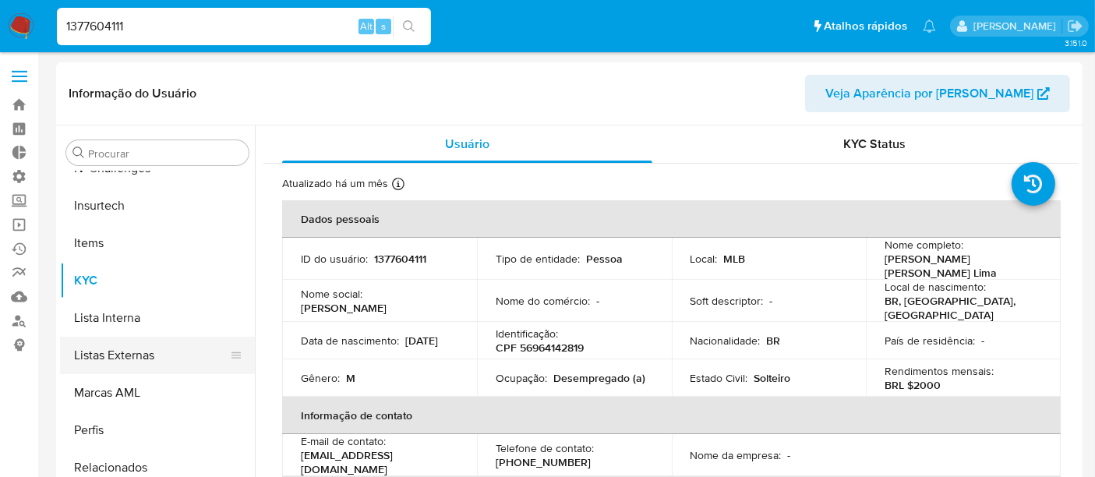
select select "10"
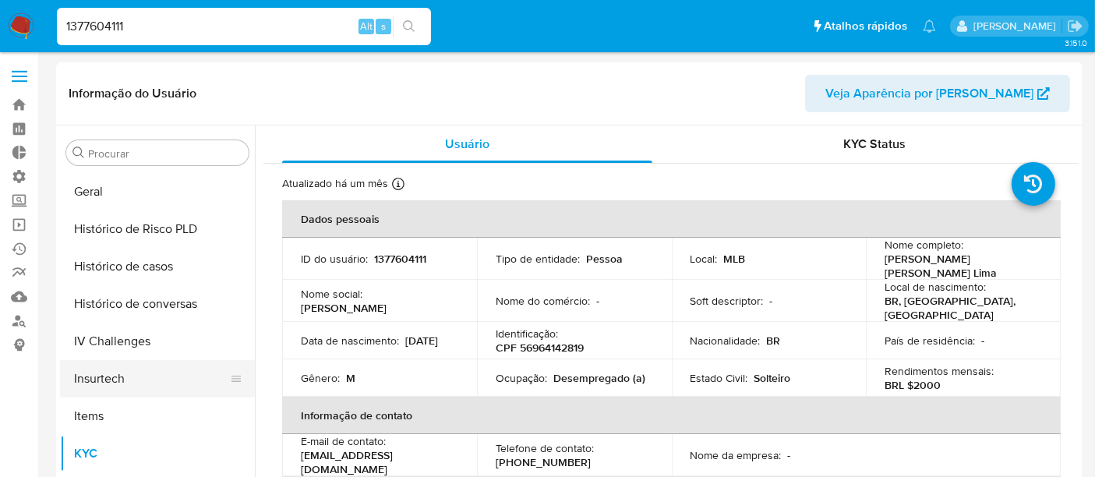
scroll to position [398, 0]
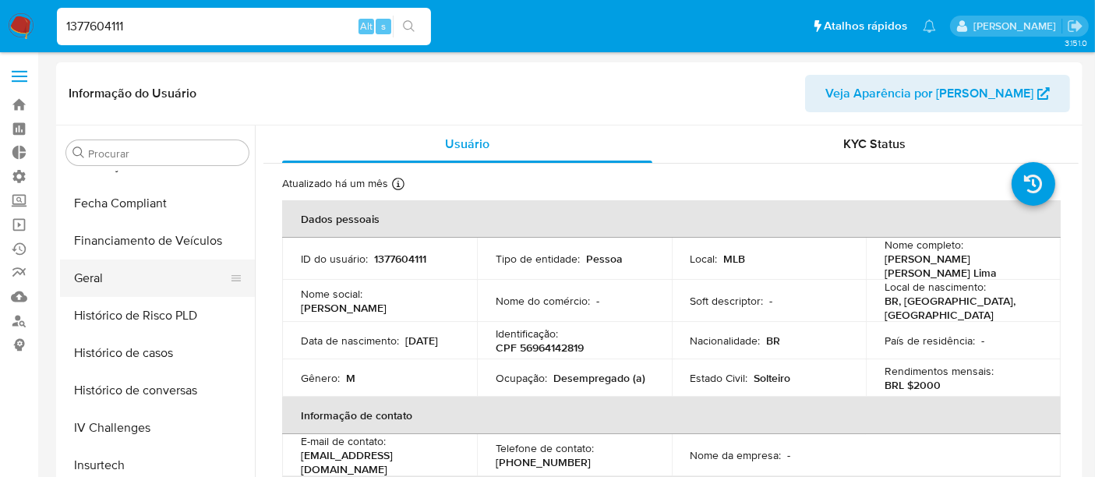
click at [110, 288] on button "Geral" at bounding box center [151, 278] width 182 height 37
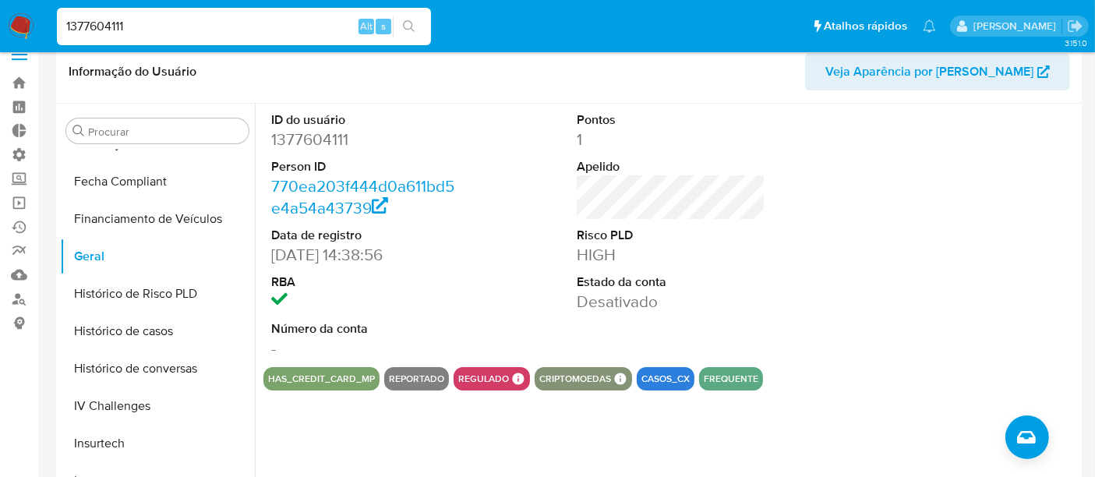
scroll to position [0, 0]
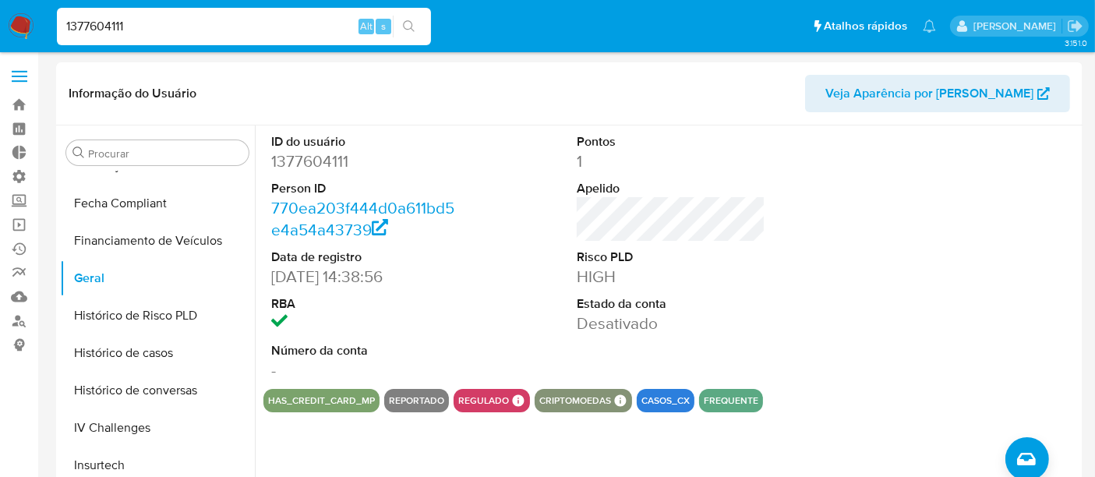
drag, startPoint x: 175, startPoint y: 16, endPoint x: 19, endPoint y: 25, distance: 156.2
click at [19, 25] on nav "Pausado Ver notificaciones 1377604111 Alt s Atalhos rápidos Presiona las siguie…" at bounding box center [547, 26] width 1095 height 52
paste input "HXjsDQvB20ddXjHqCl0DSbOL"
type input "HXjsDQvB20ddXjHqCl0DSbOL"
click at [1082, 310] on div "Procurar Adiantamentos de Dinheiro Anexos Cartões Contas Bancárias Dados Modifi…" at bounding box center [569, 325] width 1027 height 399
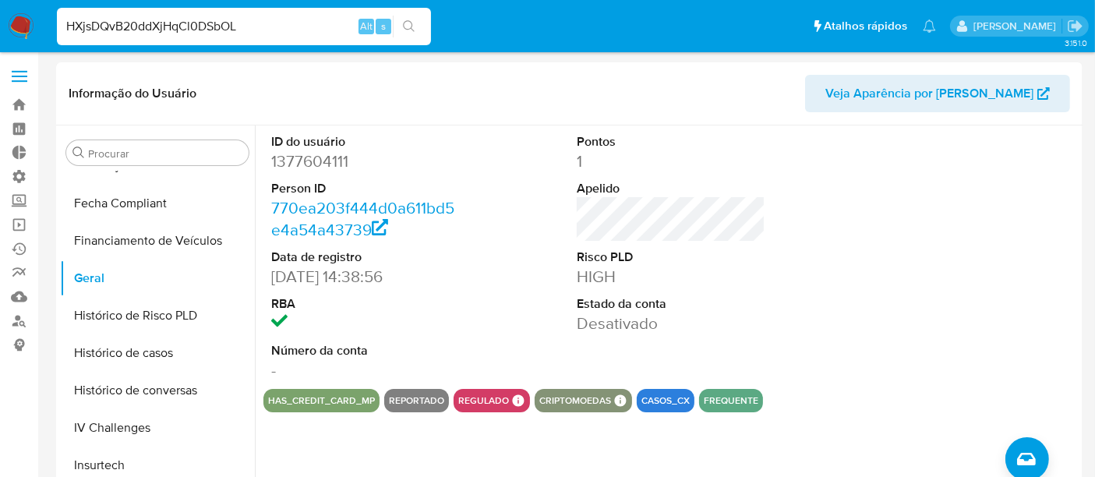
click at [240, 24] on input "HXjsDQvB20ddXjHqCl0DSbOL" at bounding box center [244, 26] width 374 height 20
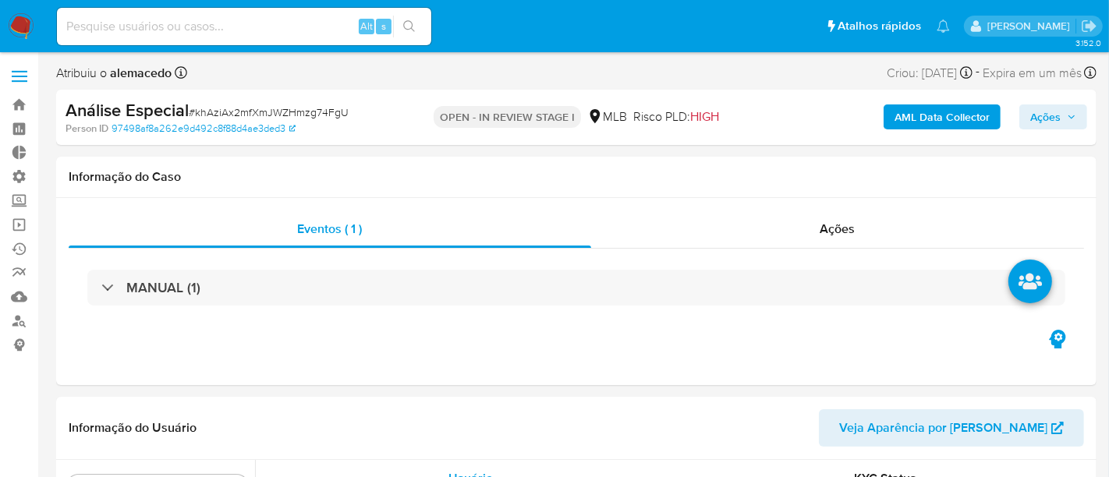
select select "10"
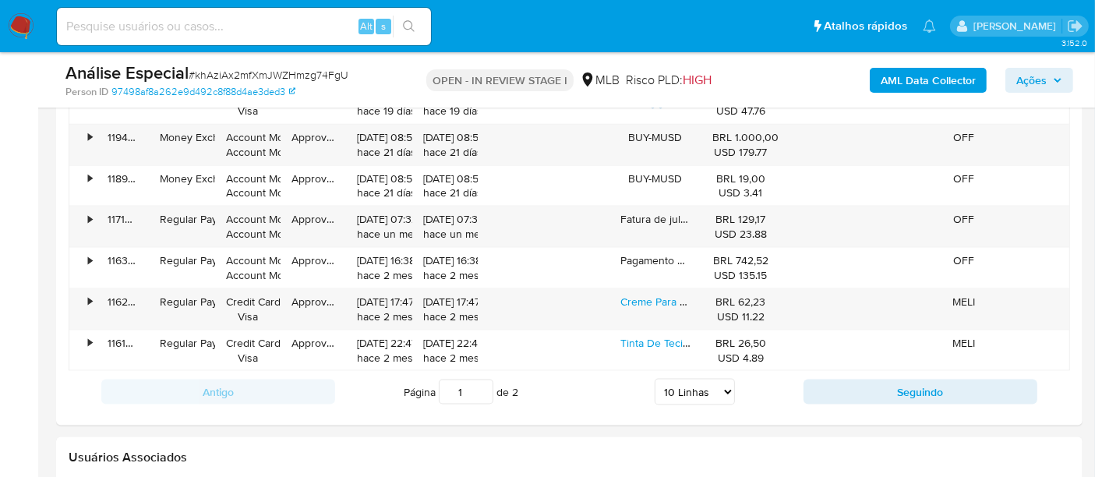
scroll to position [2704, 0]
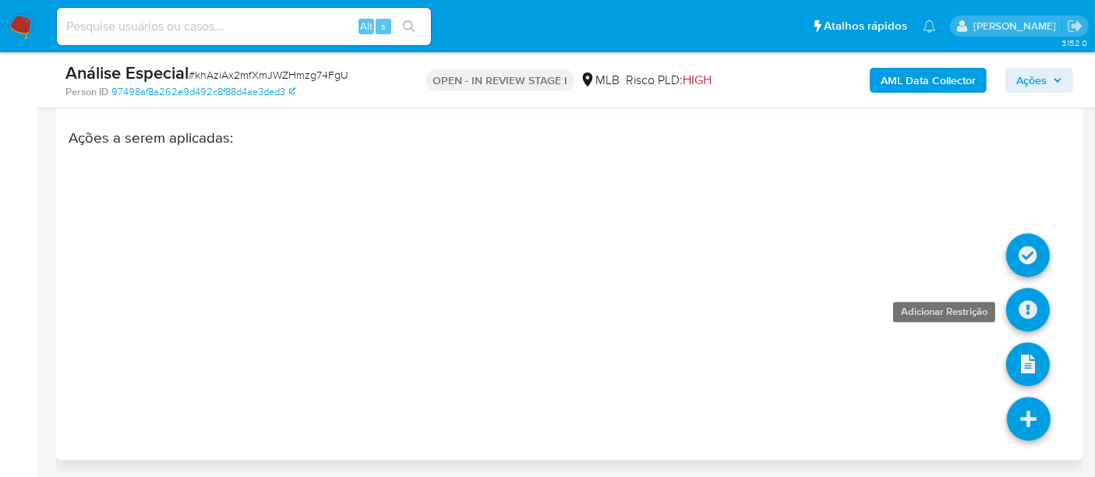
click at [1028, 306] on icon at bounding box center [1029, 310] width 44 height 44
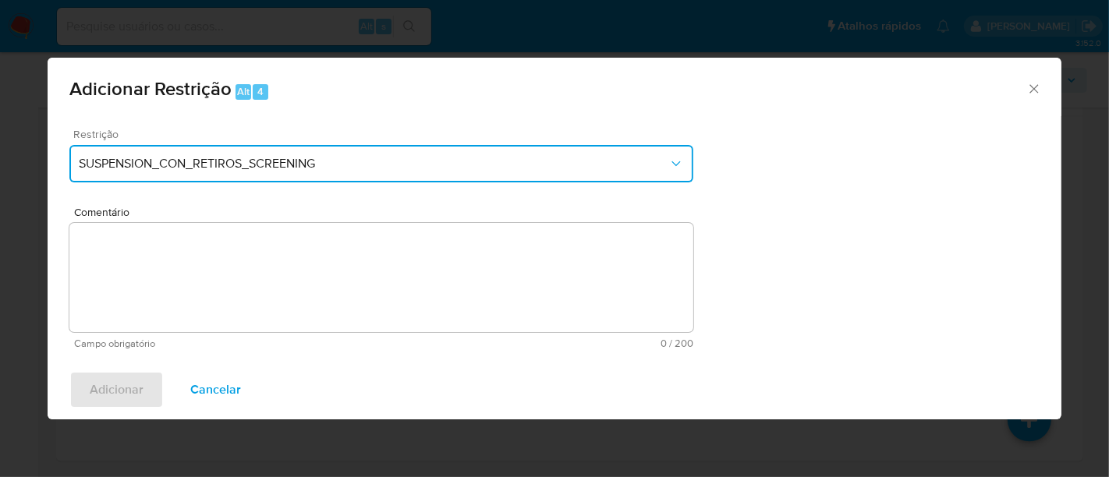
click at [674, 160] on icon "Restriction" at bounding box center [676, 164] width 16 height 16
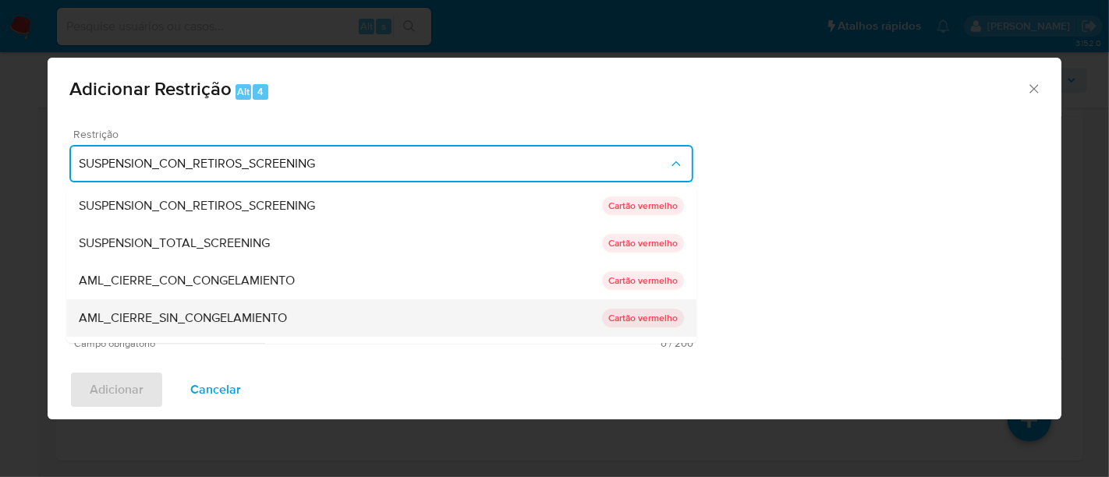
click at [256, 315] on span "AML_CIERRE_SIN_CONGELAMIENTO" at bounding box center [183, 318] width 208 height 16
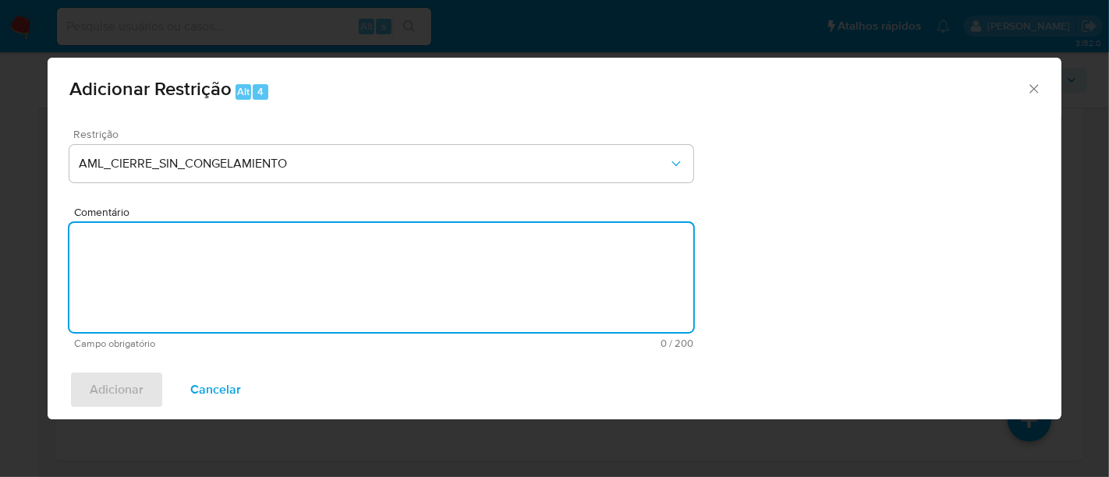
click at [149, 255] on textarea "Comentário" at bounding box center [381, 277] width 624 height 109
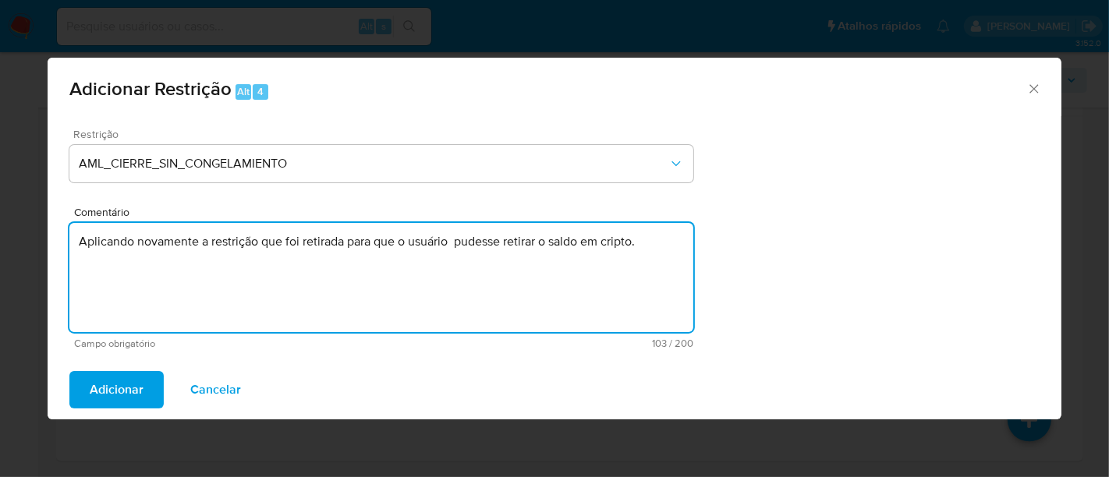
drag, startPoint x: 666, startPoint y: 246, endPoint x: 31, endPoint y: 235, distance: 634.8
click at [31, 235] on div "Adicionar Restrição Alt 4 Restrição AML_CIERRE_SIN_CONGELAMIENTO Comentário Apl…" at bounding box center [554, 238] width 1109 height 477
type textarea "Aplicando novamente a restrição que foi retirada para que o usuário pudesse ret…"
click at [122, 380] on span "Adicionar" at bounding box center [117, 390] width 54 height 34
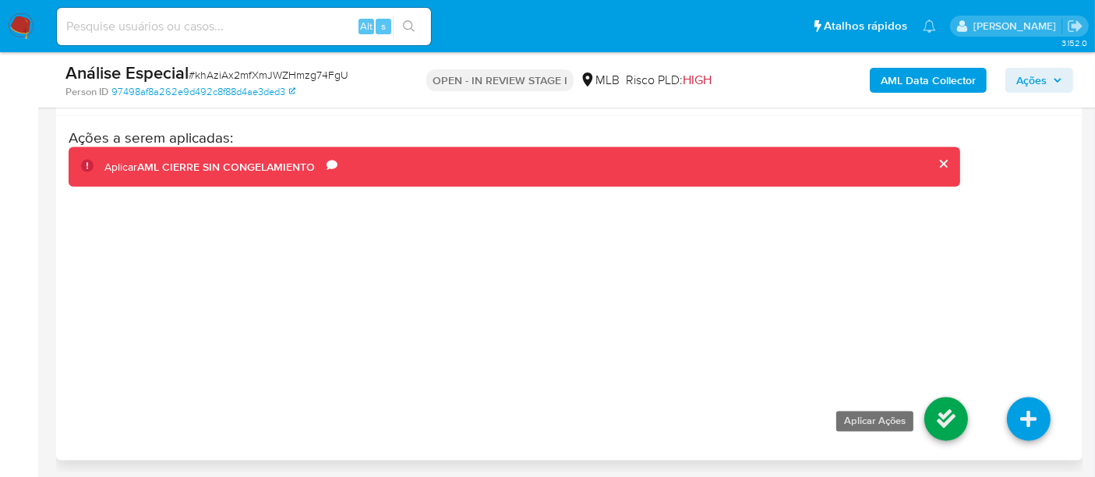
click at [961, 413] on icon at bounding box center [947, 420] width 44 height 44
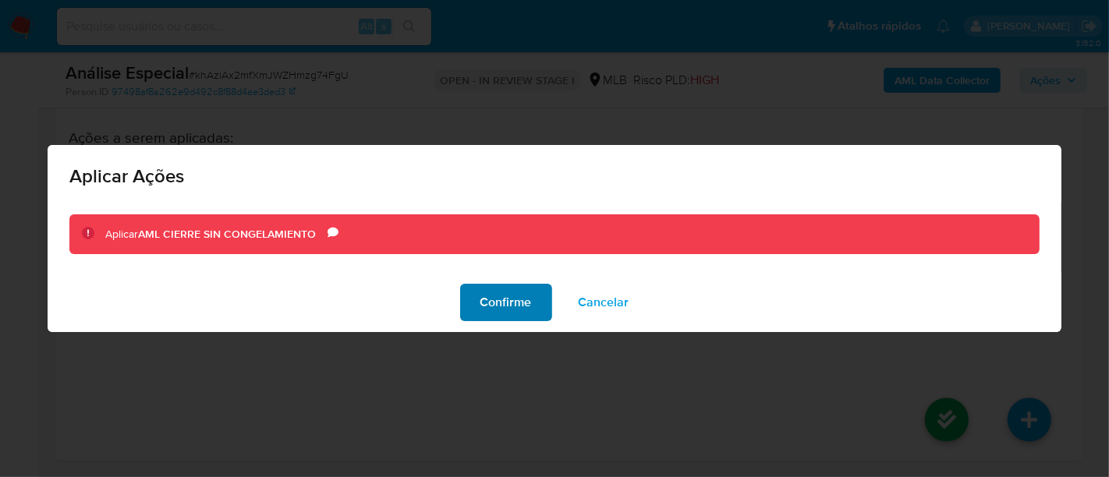
click at [520, 298] on span "Confirme" at bounding box center [505, 302] width 51 height 34
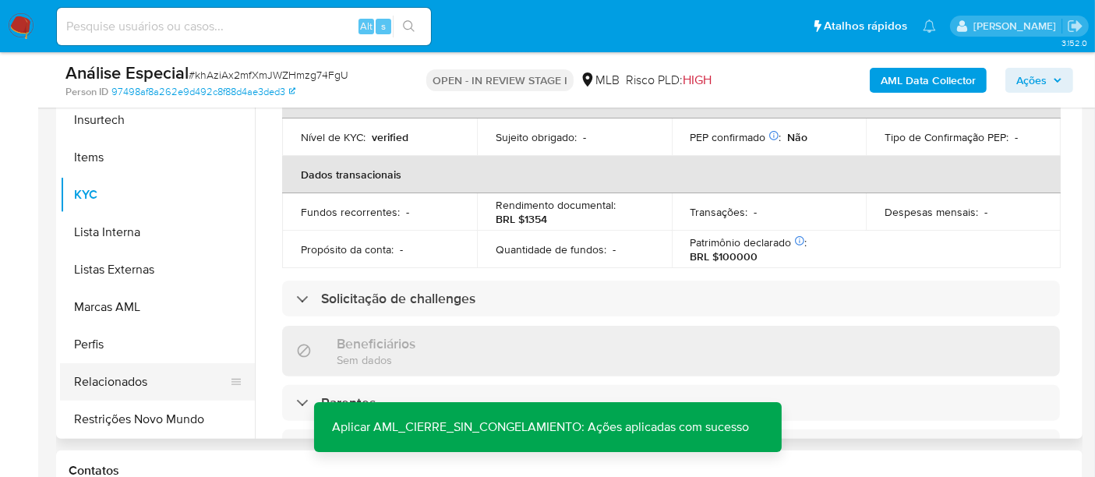
scroll to position [427, 0]
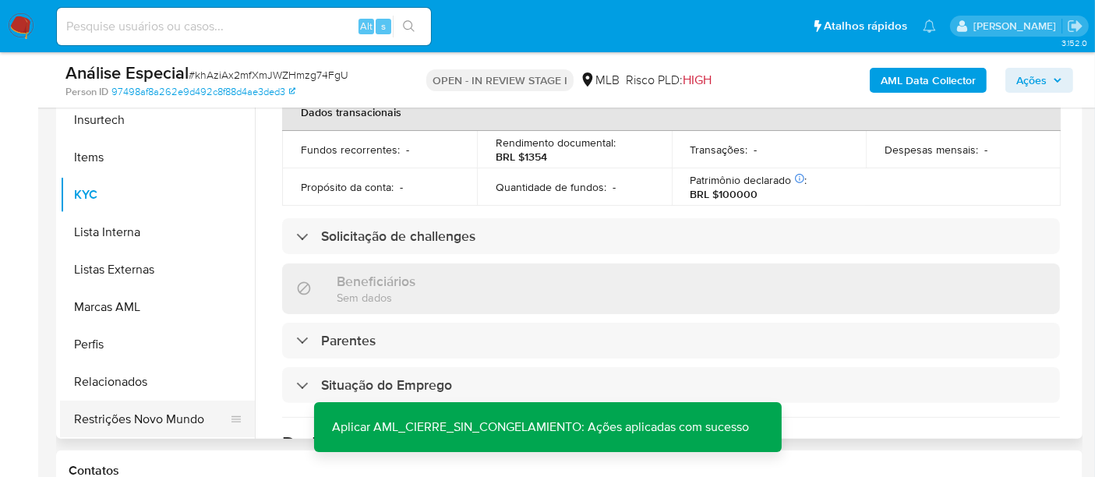
click at [121, 404] on button "Restrições Novo Mundo" at bounding box center [151, 419] width 182 height 37
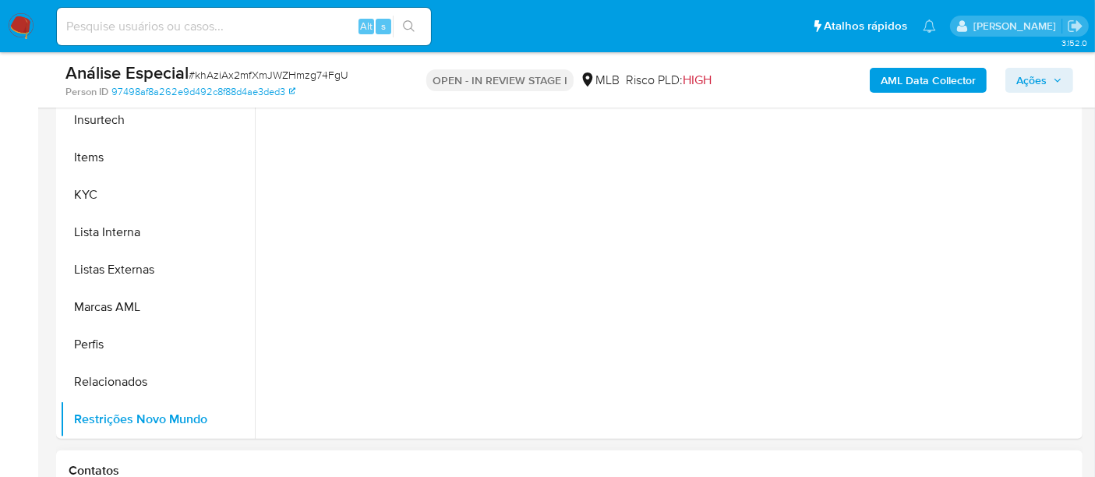
scroll to position [519, 0]
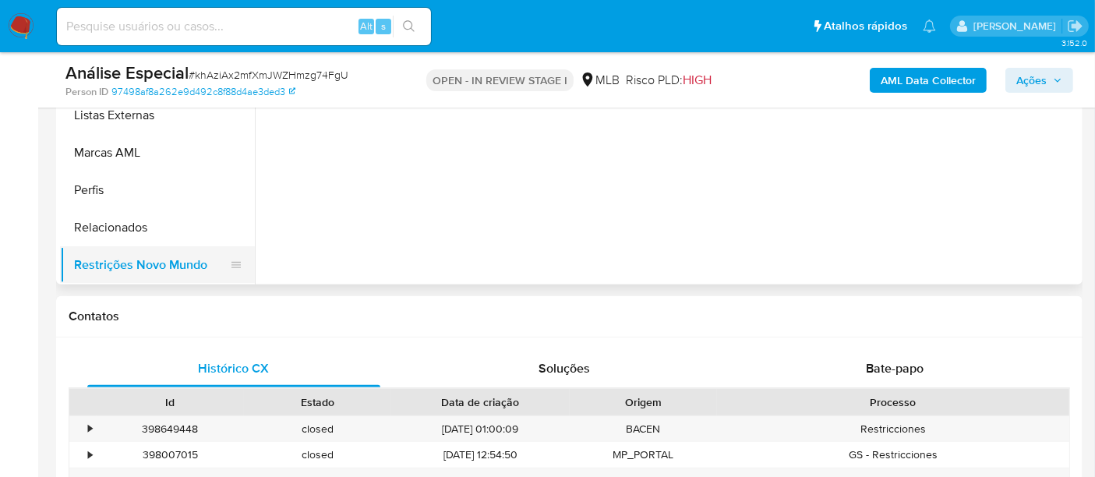
click at [133, 261] on button "Restrições Novo Mundo" at bounding box center [151, 264] width 182 height 37
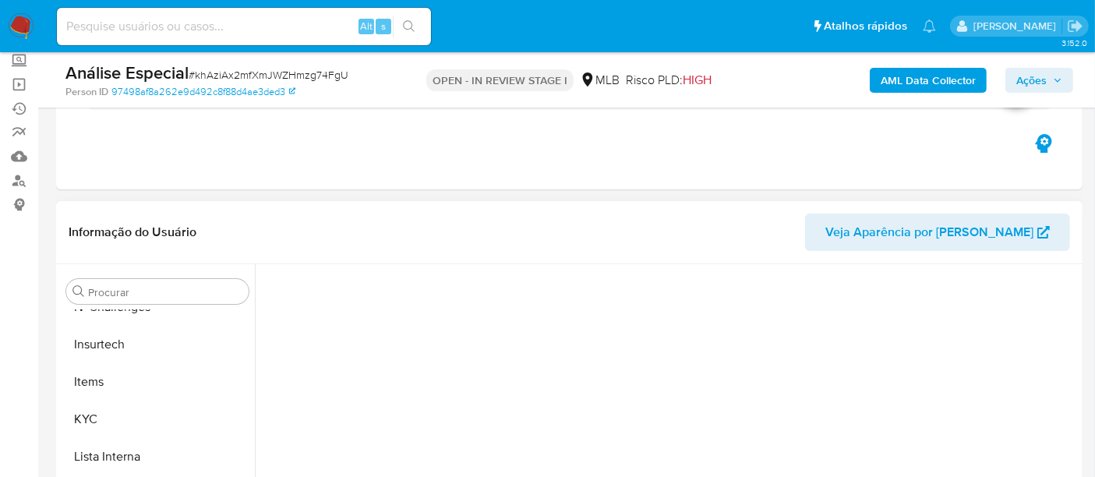
scroll to position [346, 0]
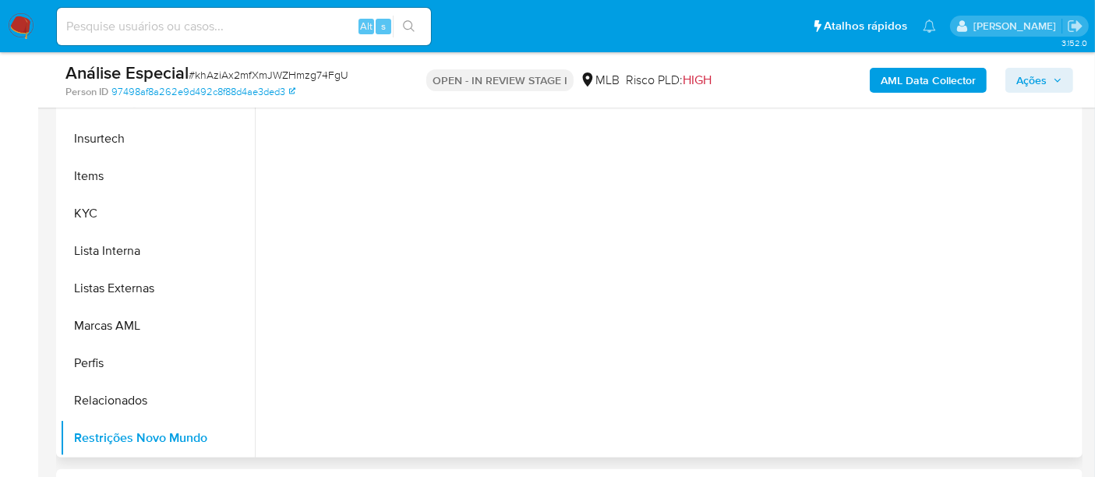
drag, startPoint x: 256, startPoint y: 363, endPoint x: 259, endPoint y: 351, distance: 12.9
click at [259, 337] on div at bounding box center [667, 257] width 824 height 399
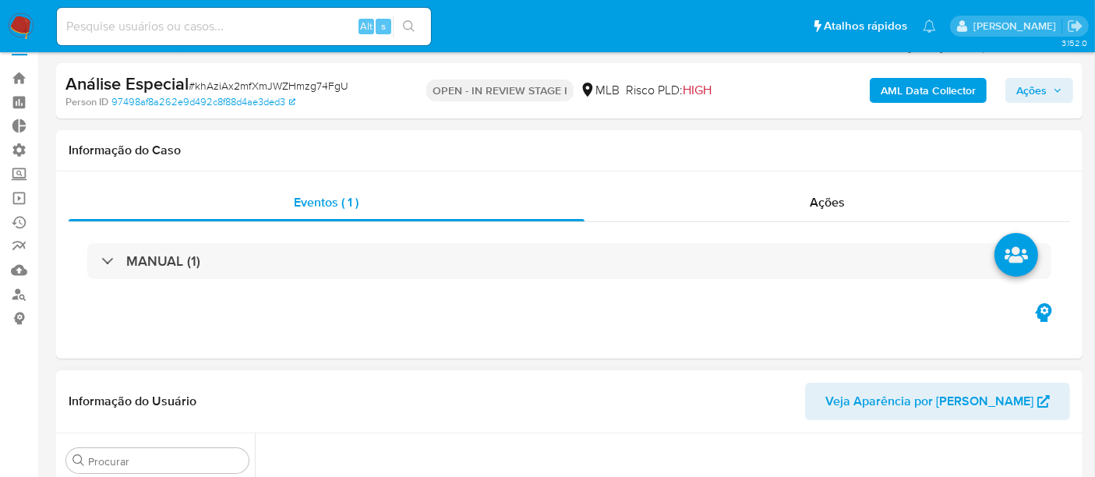
scroll to position [0, 0]
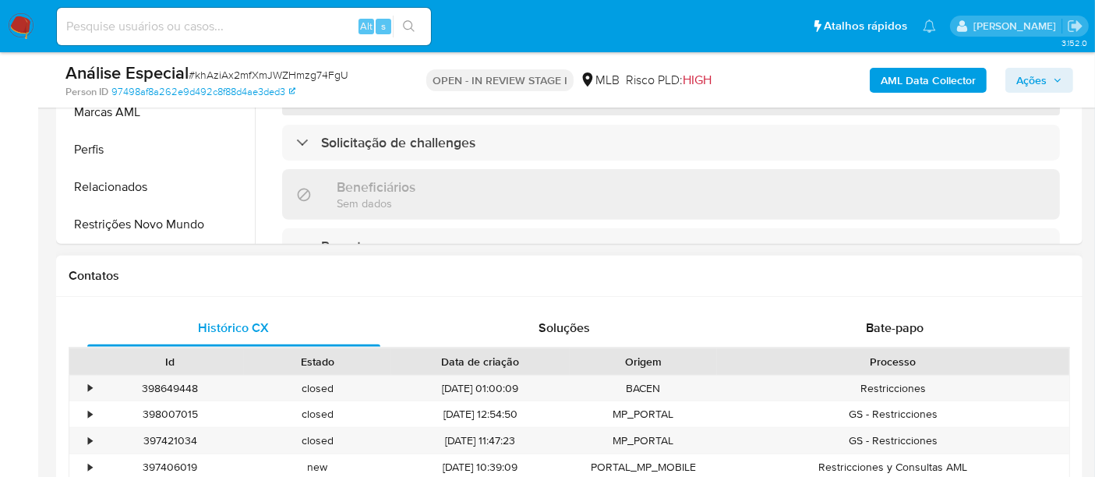
scroll to position [606, 0]
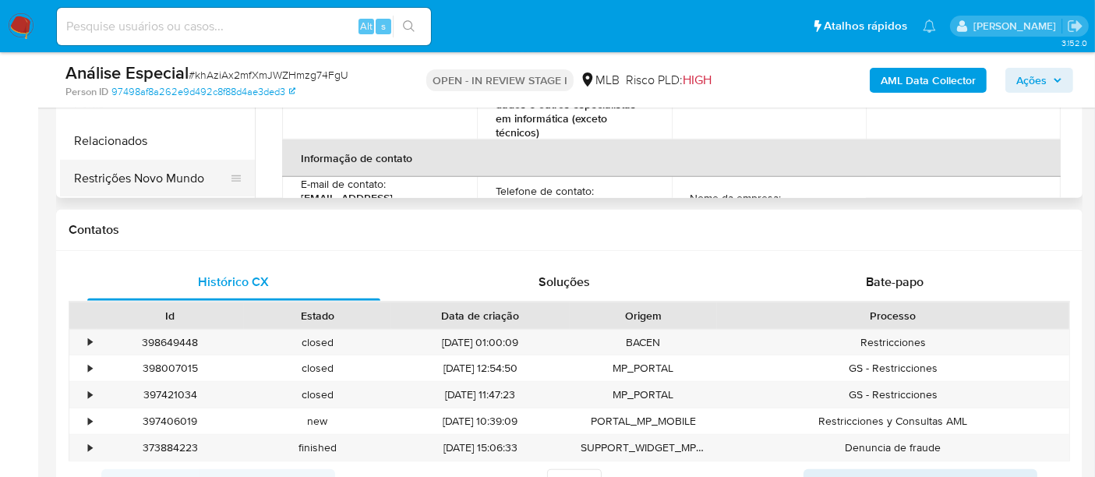
click at [131, 181] on button "Restrições Novo Mundo" at bounding box center [151, 178] width 182 height 37
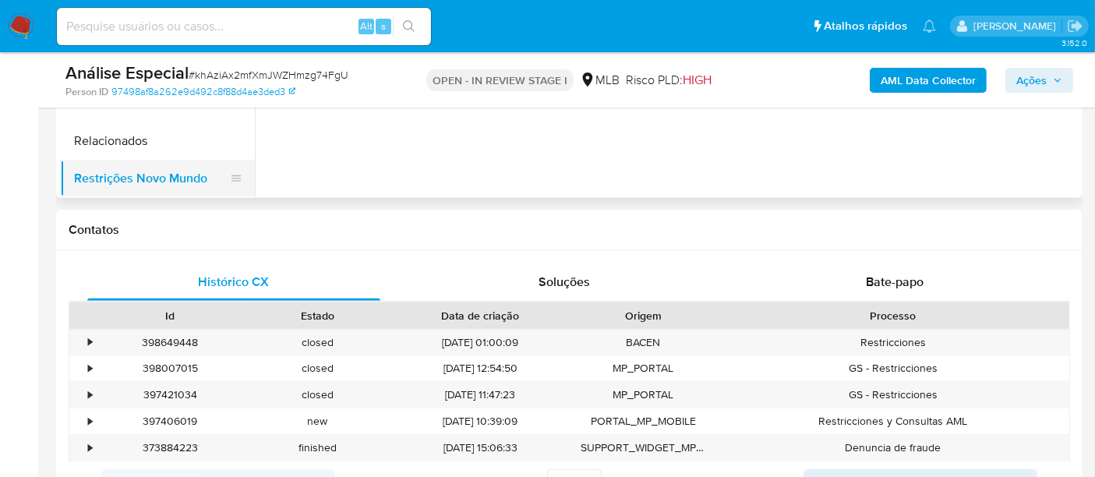
select select "10"
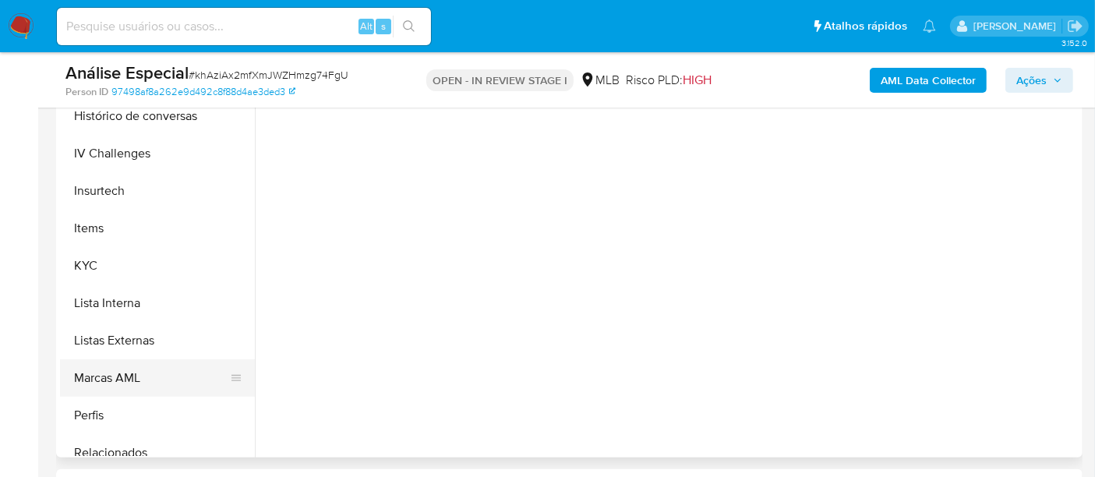
scroll to position [658, 0]
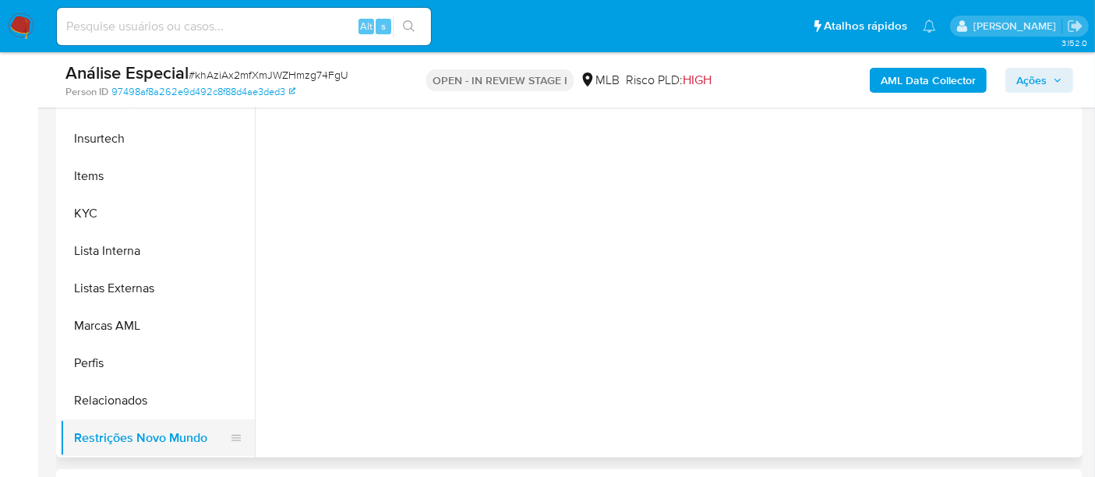
click at [149, 441] on button "Restrições Novo Mundo" at bounding box center [151, 437] width 182 height 37
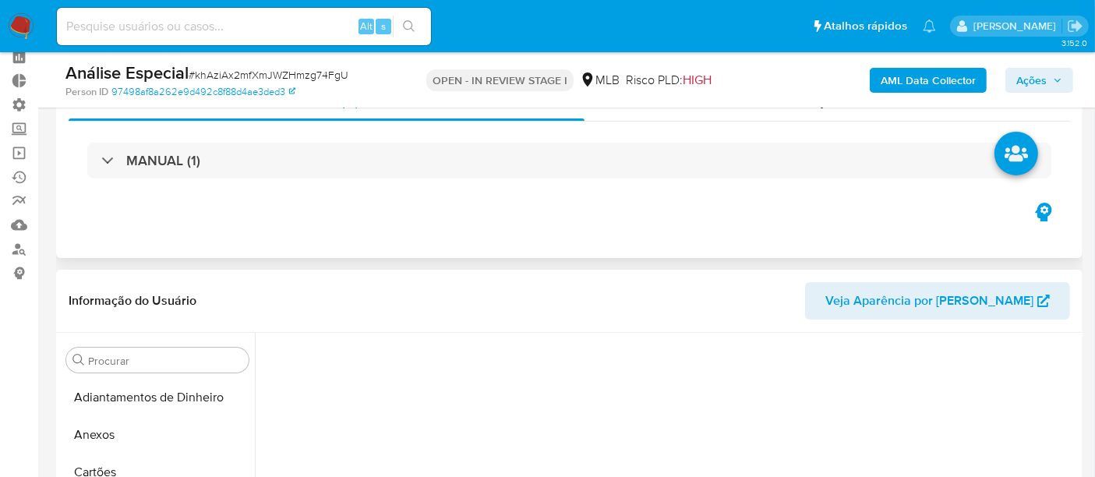
scroll to position [0, 0]
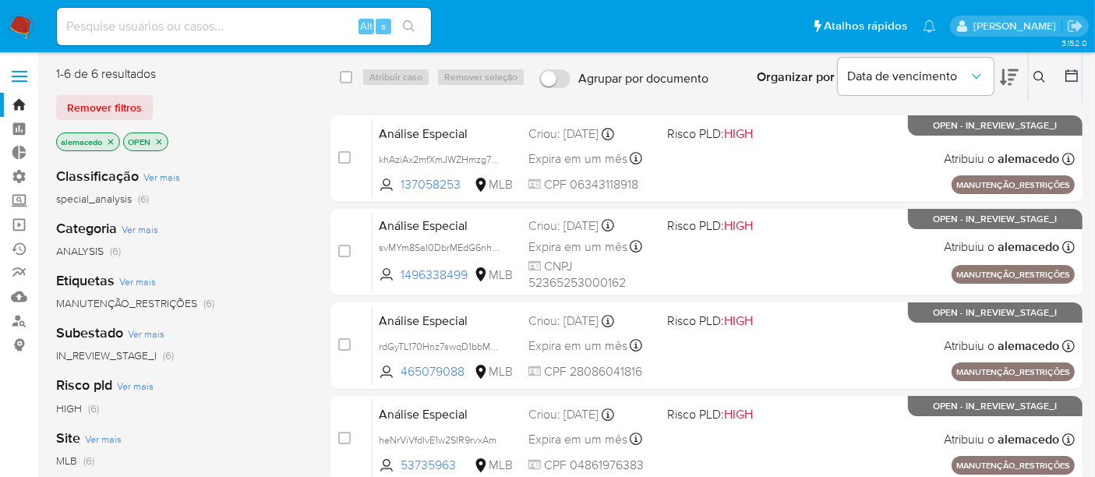
click at [153, 14] on div "Alt s" at bounding box center [244, 26] width 374 height 37
click at [97, 101] on span "Remover filtros" at bounding box center [104, 108] width 75 height 22
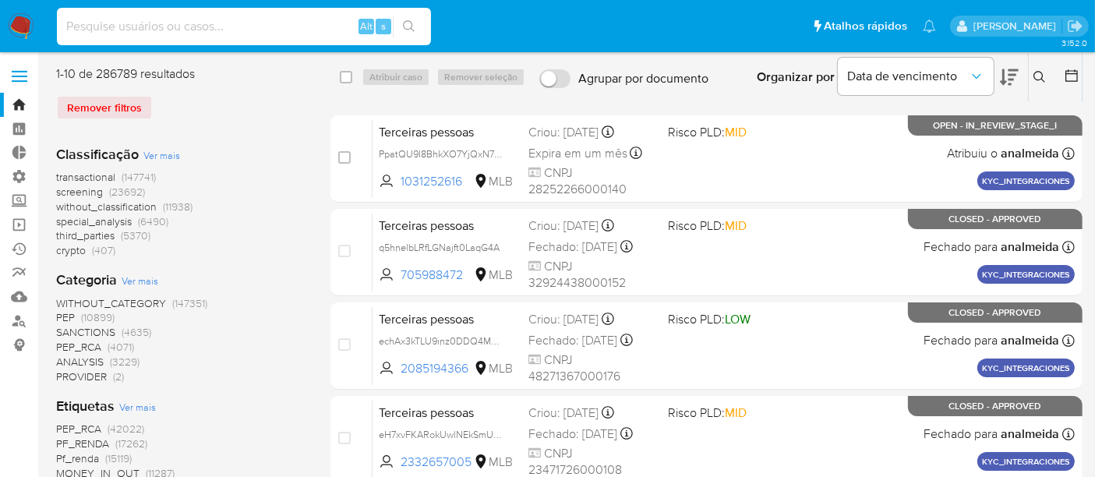
click at [97, 30] on input at bounding box center [244, 26] width 374 height 20
paste input "137058253"
type input "137058253"
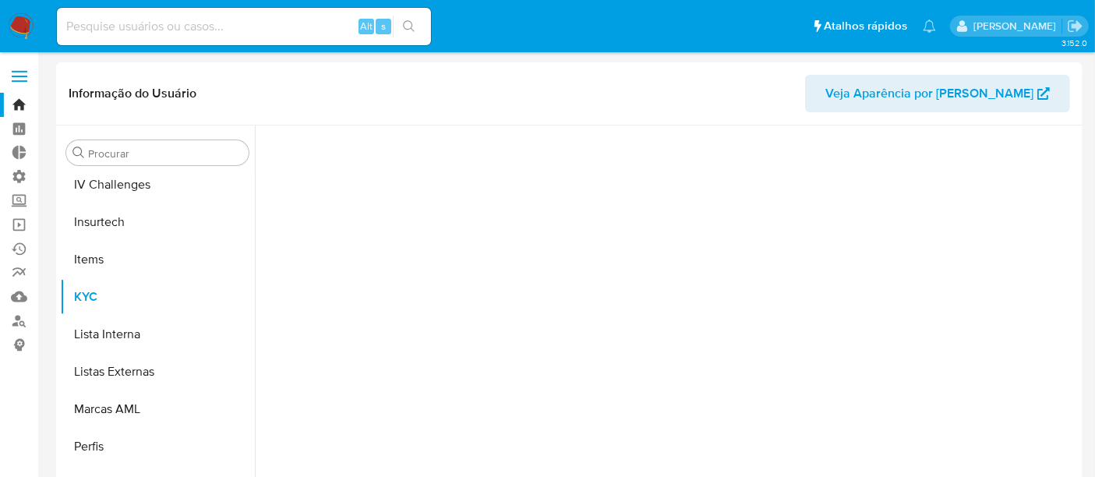
scroll to position [658, 0]
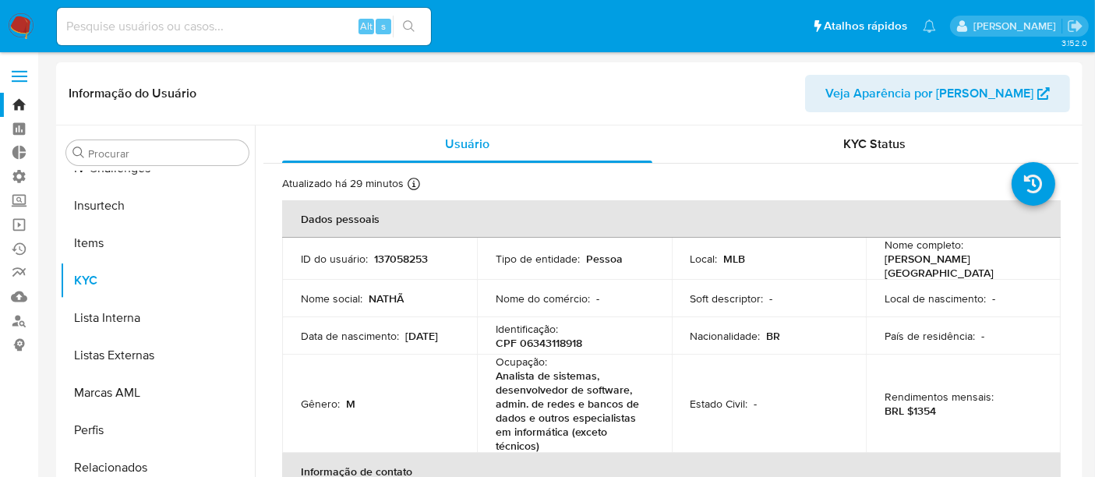
select select "10"
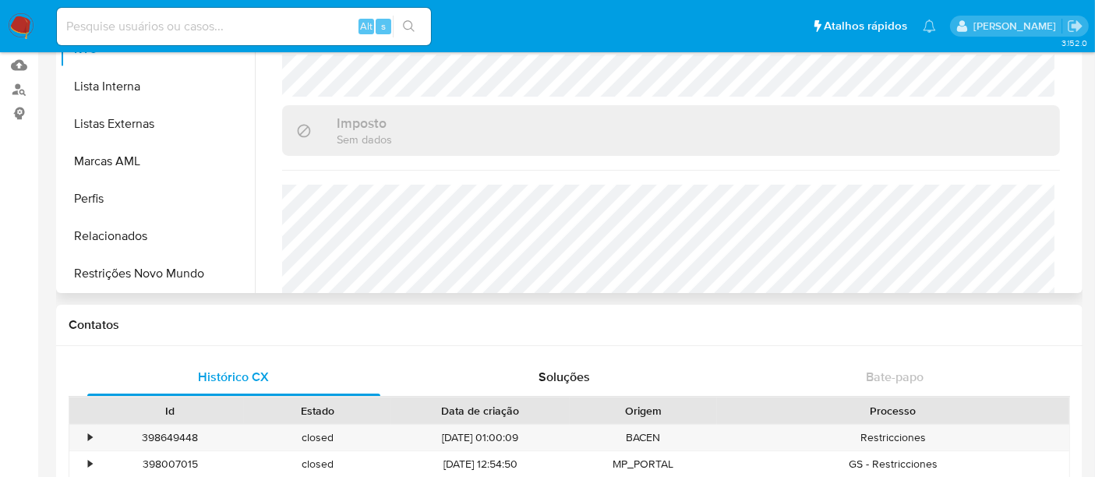
scroll to position [241, 0]
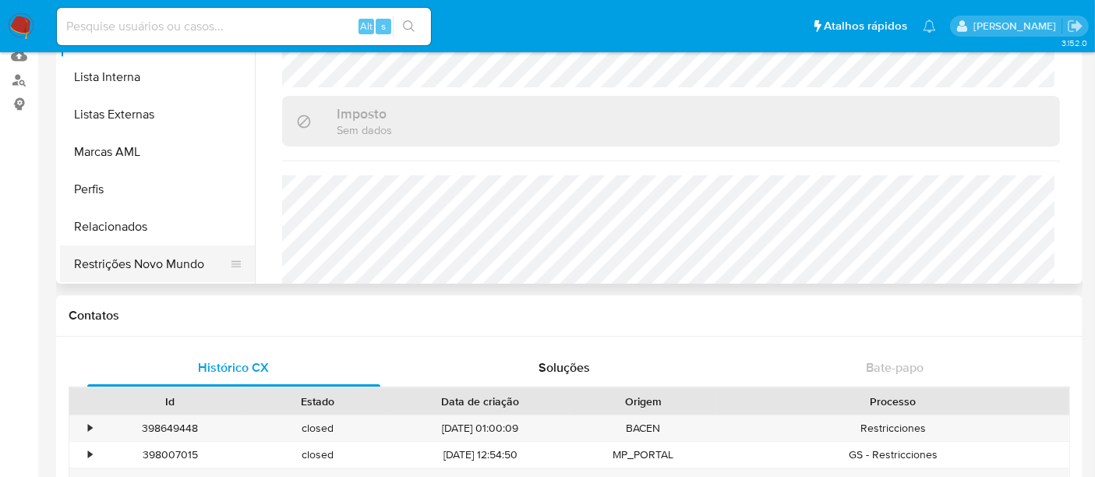
click at [157, 264] on button "Restrições Novo Mundo" at bounding box center [151, 264] width 182 height 37
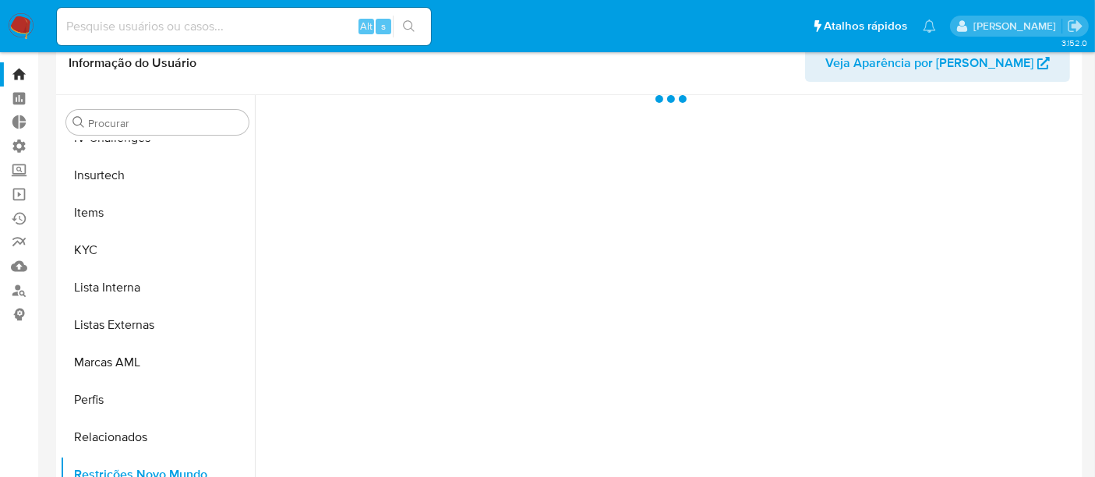
scroll to position [0, 0]
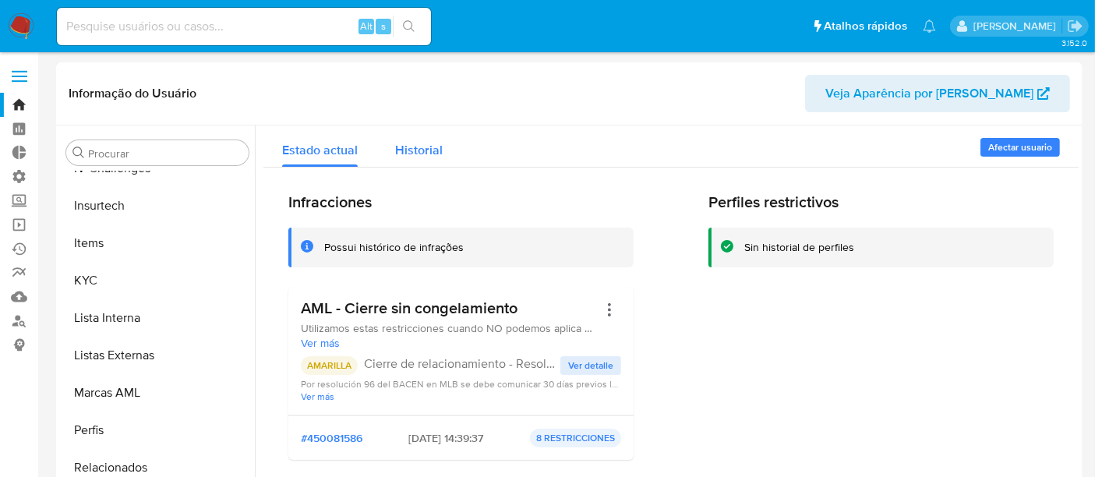
click at [440, 153] on span "Historial" at bounding box center [419, 150] width 48 height 18
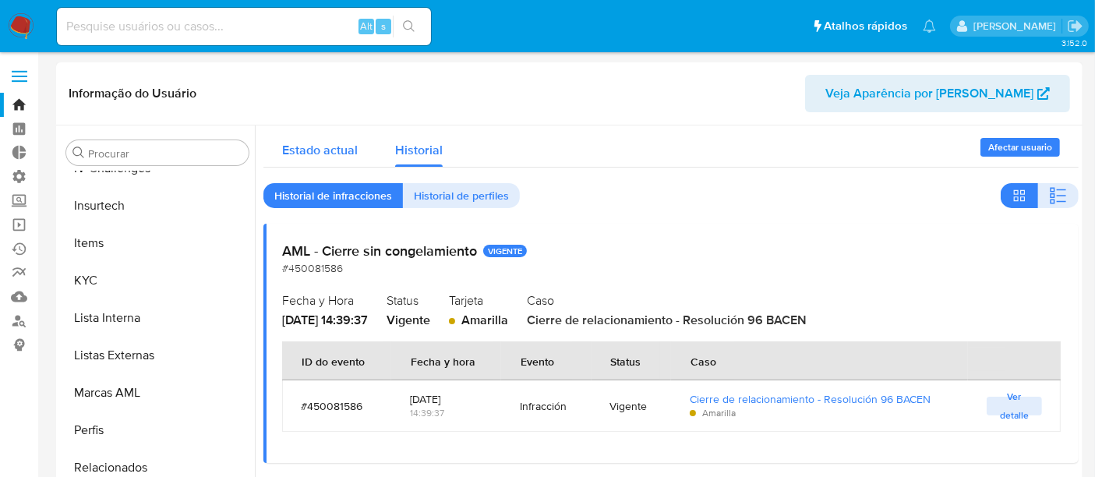
click at [338, 151] on span "Estado actual" at bounding box center [320, 150] width 76 height 18
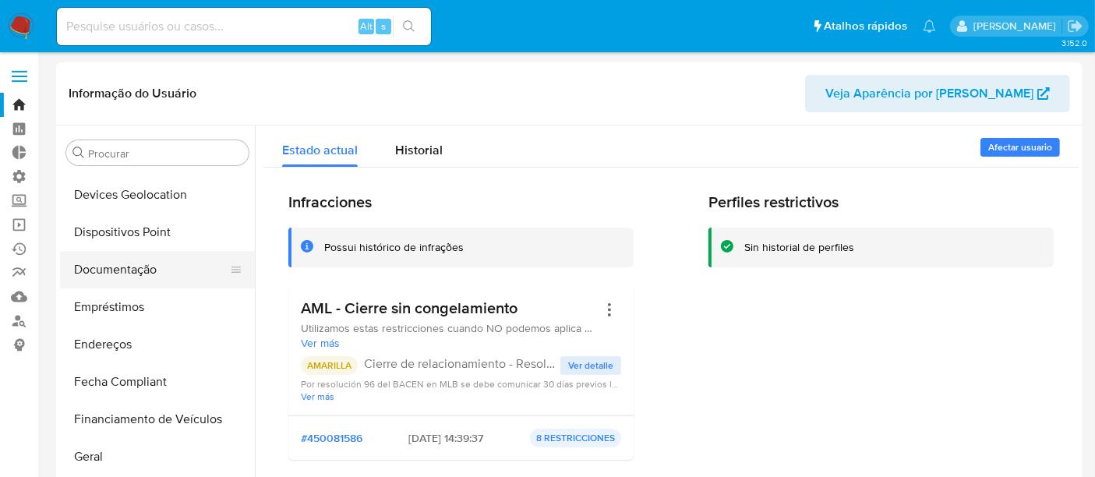
scroll to position [260, 0]
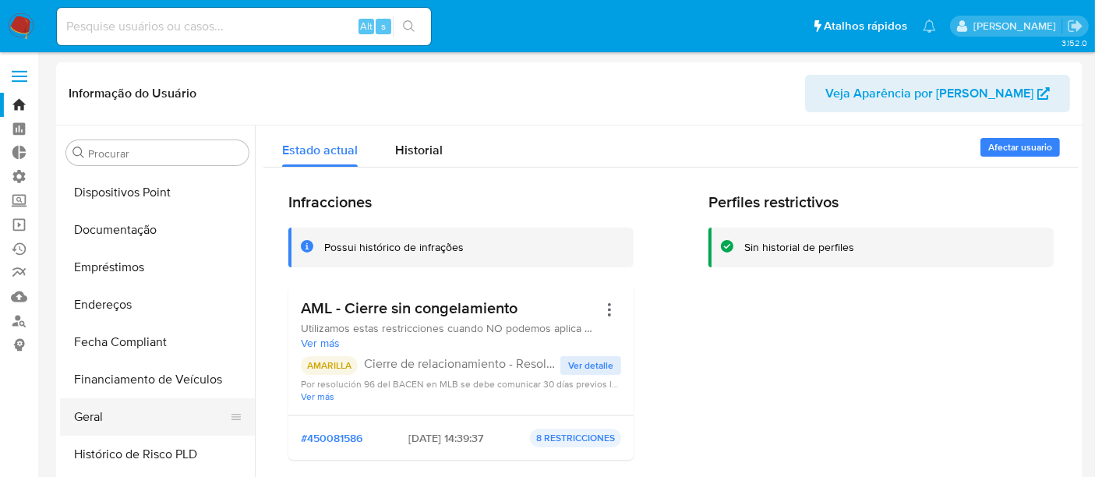
click at [104, 420] on button "Geral" at bounding box center [151, 416] width 182 height 37
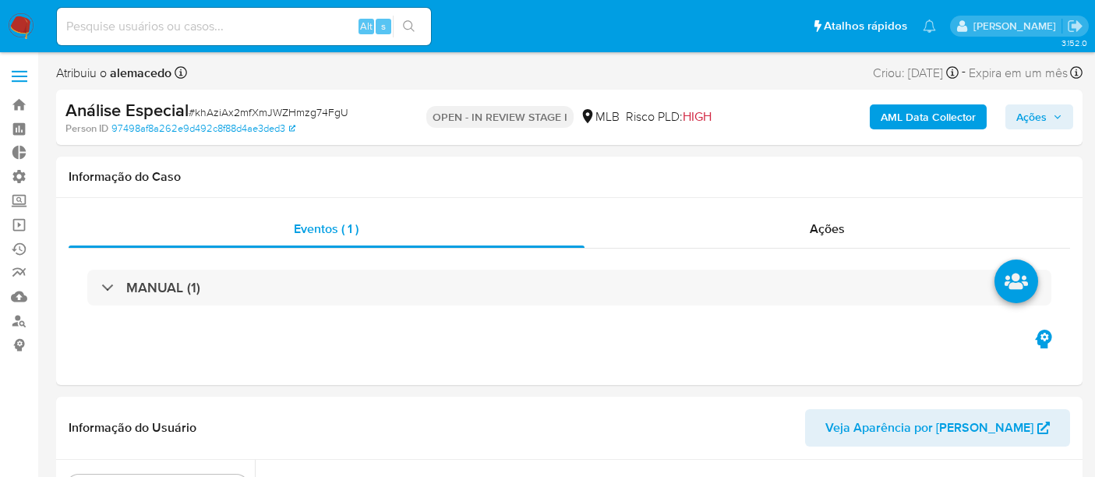
select select "10"
click at [838, 228] on span "Ações" at bounding box center [827, 229] width 35 height 18
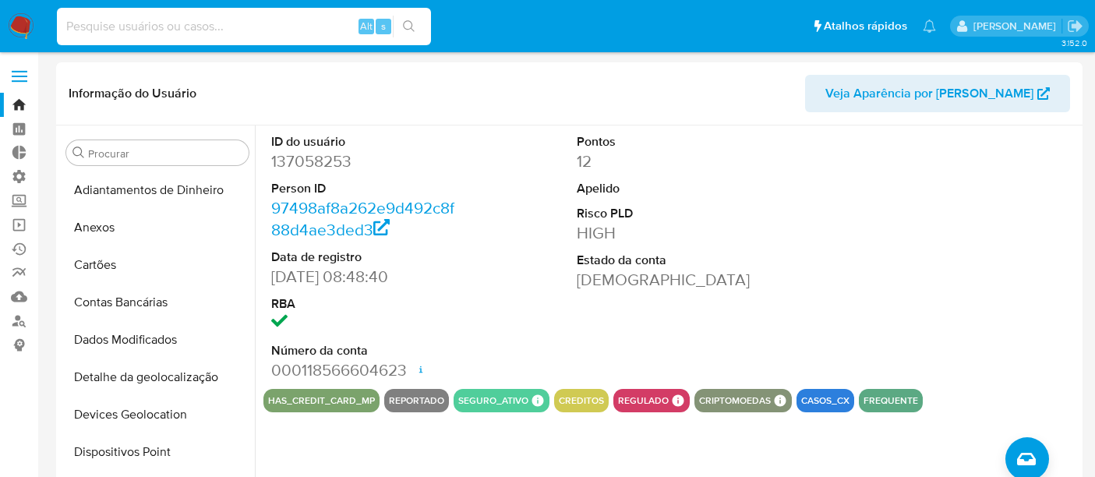
select select "10"
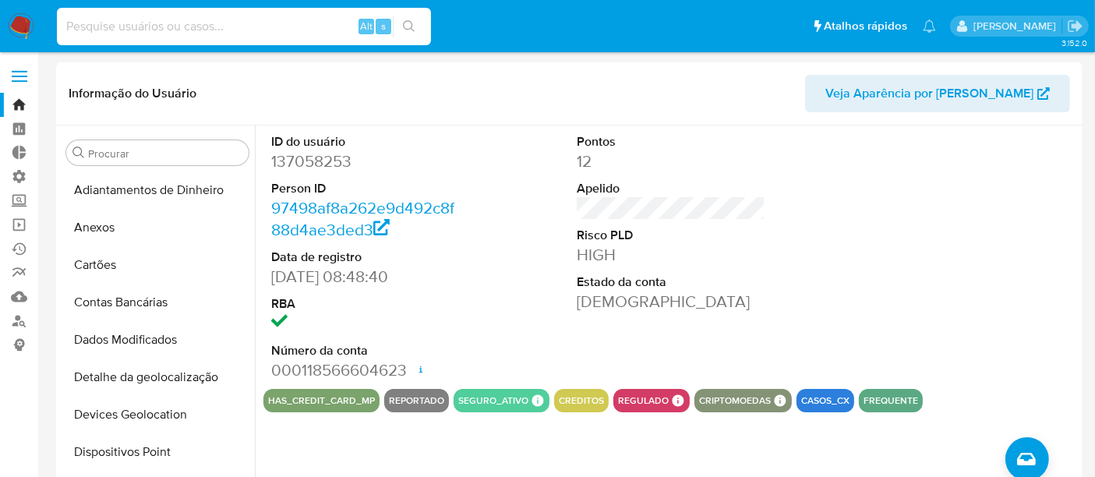
scroll to position [260, 0]
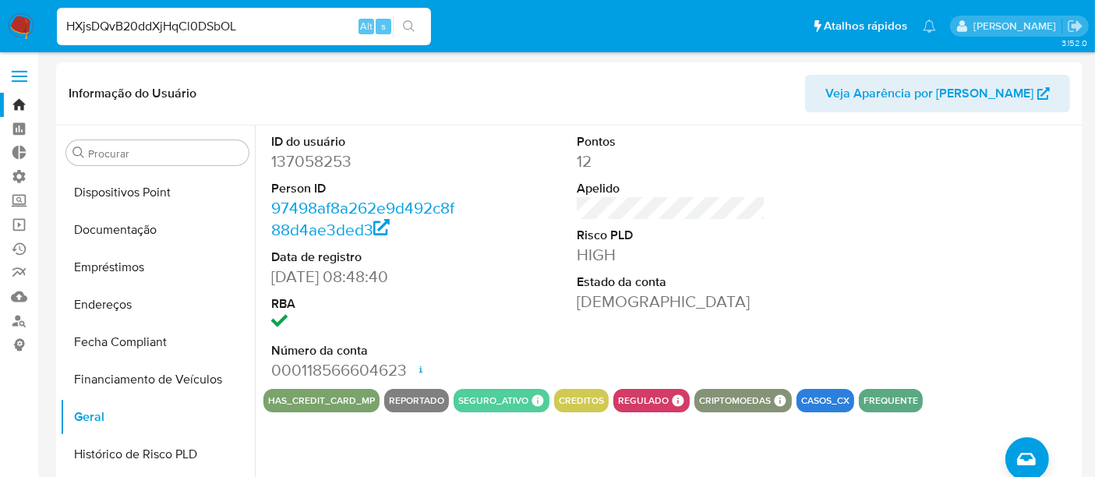
type input "HXjsDQvB20ddXjHqCl0DSbOL"
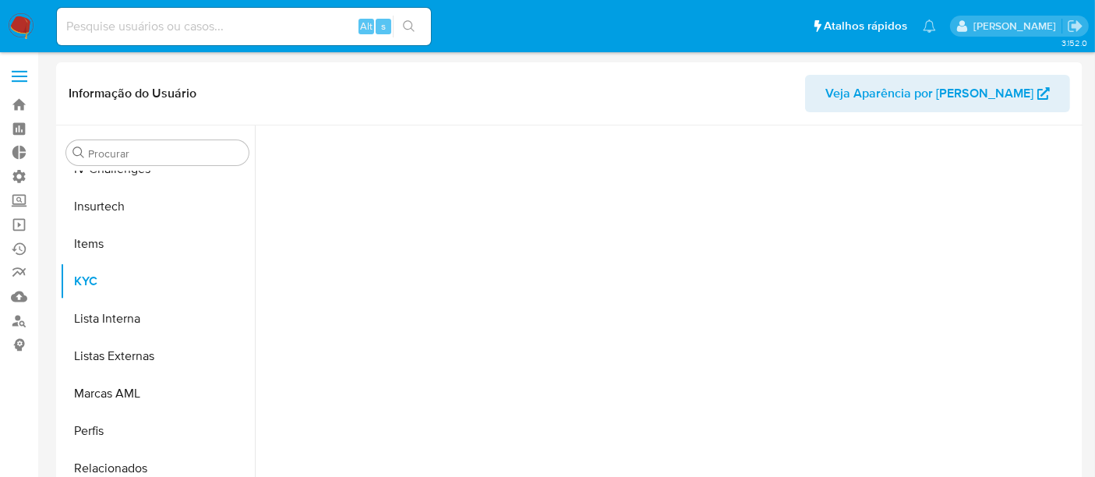
scroll to position [658, 0]
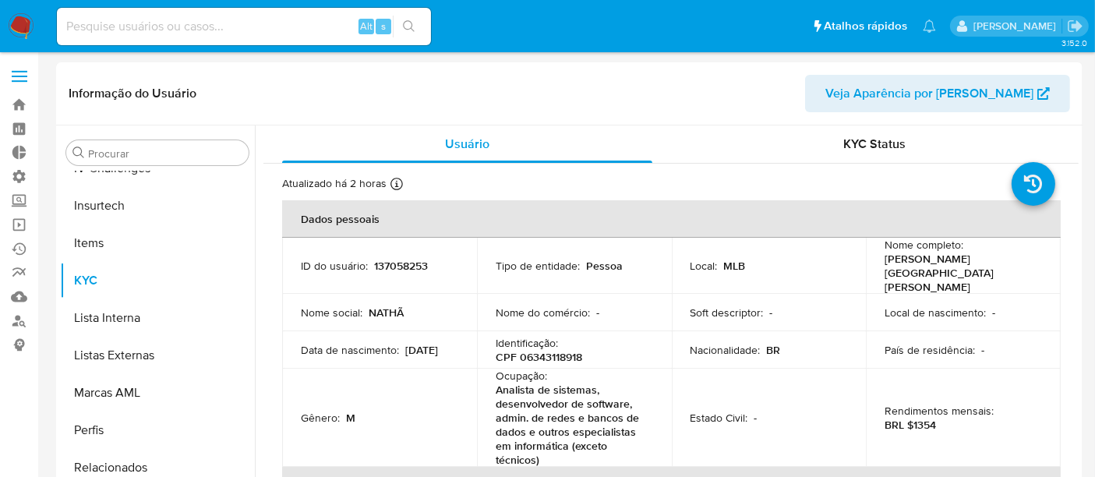
select select "10"
click at [147, 22] on input at bounding box center [244, 26] width 374 height 20
paste input "HXjsDQvB20ddXjHqCl0DSbOL"
type input "HXjsDQvB20ddXjHqCl0DSbOL"
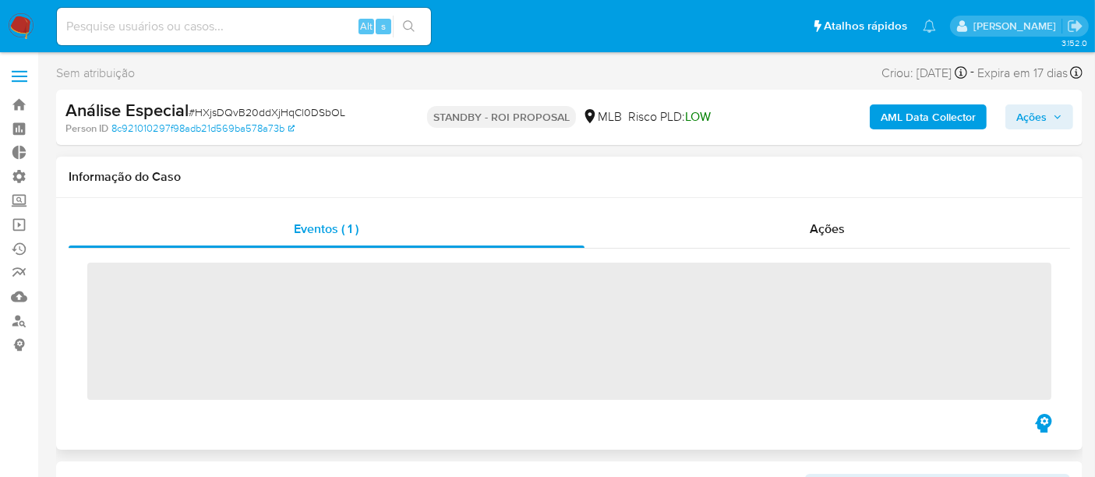
scroll to position [658, 0]
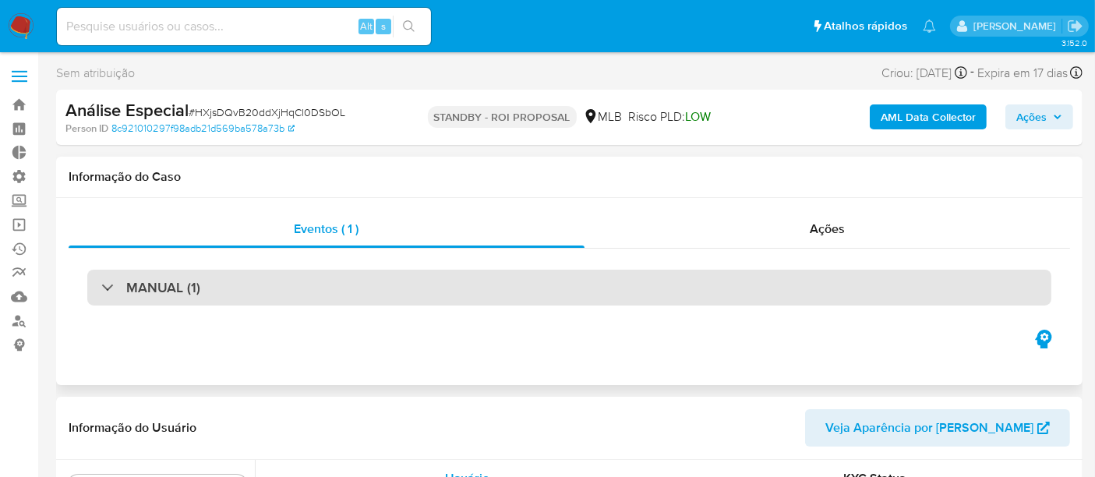
select select "10"
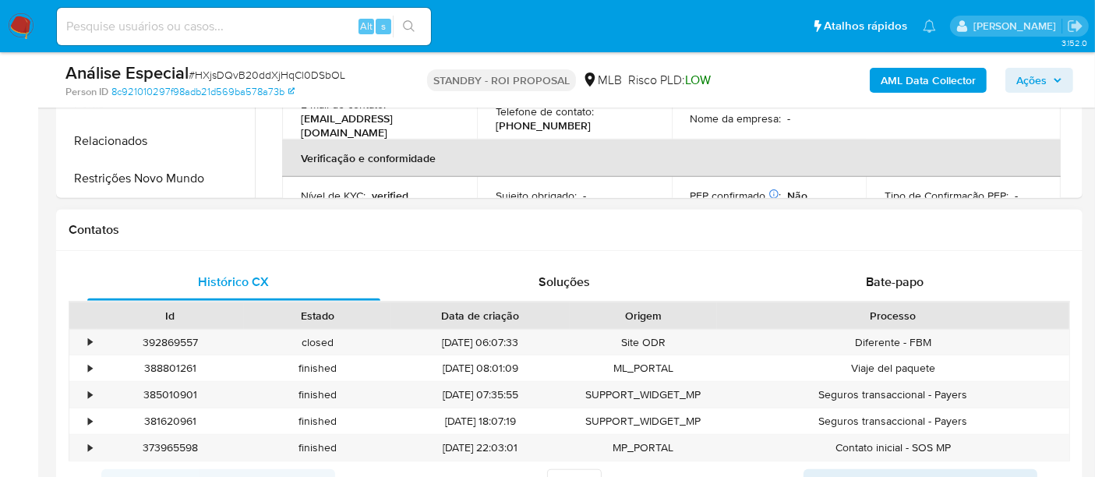
scroll to position [433, 0]
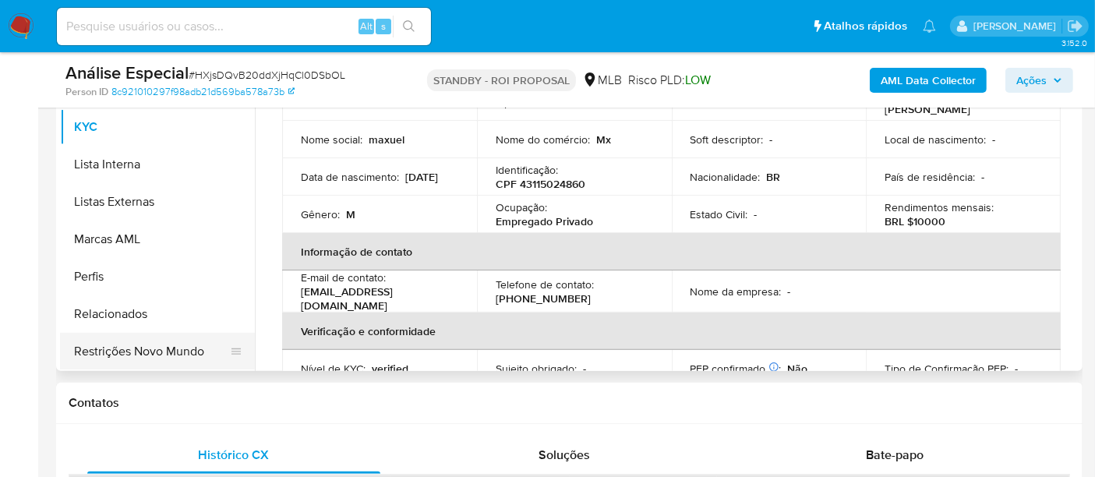
click at [189, 344] on button "Restrições Novo Mundo" at bounding box center [151, 351] width 182 height 37
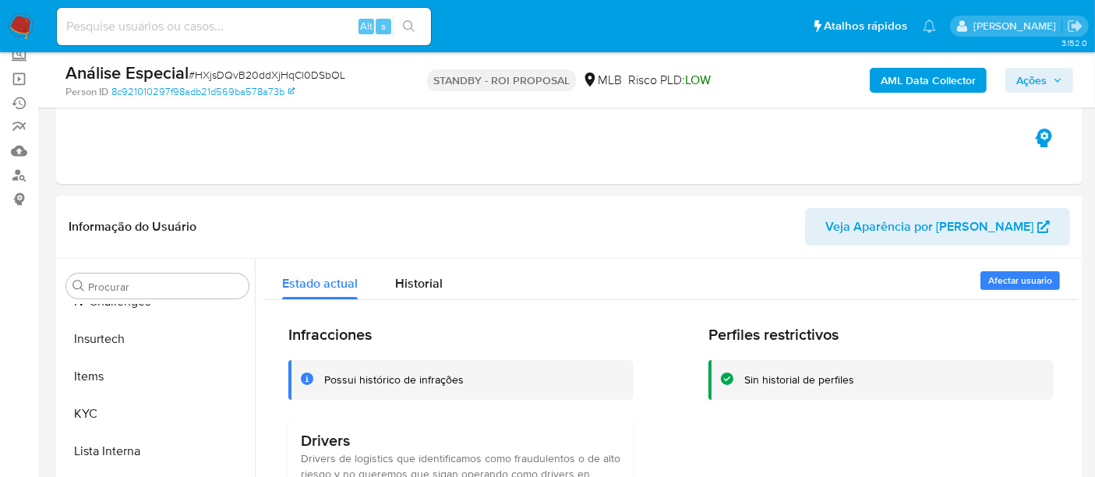
scroll to position [173, 0]
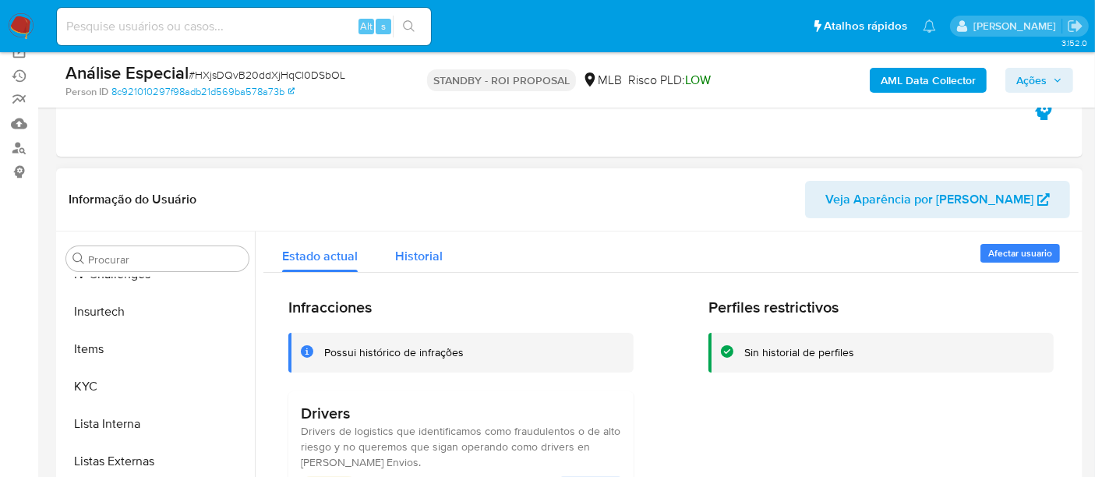
click at [410, 247] on span "Historial" at bounding box center [419, 256] width 48 height 18
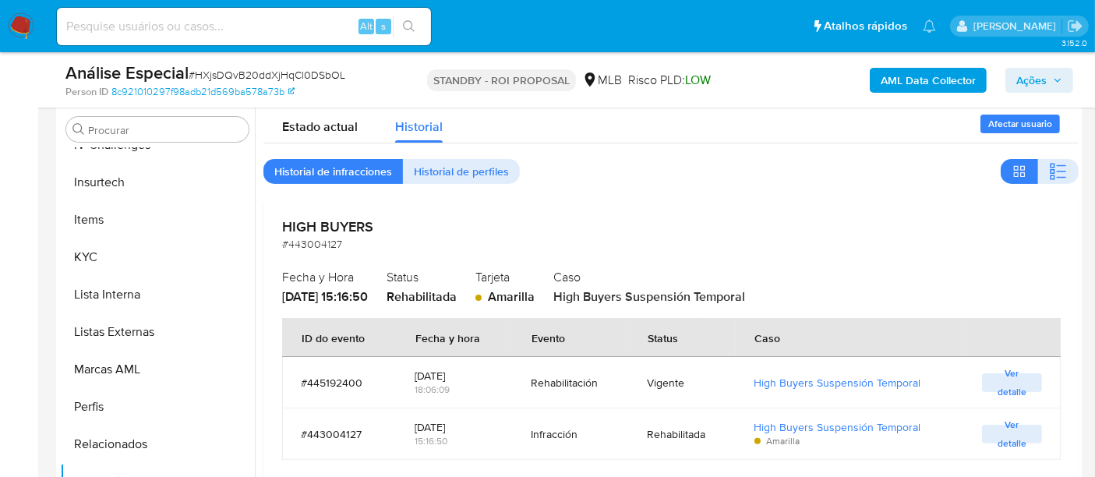
scroll to position [87, 0]
